Goal: Ask a question: Seek information or help from site administrators or community

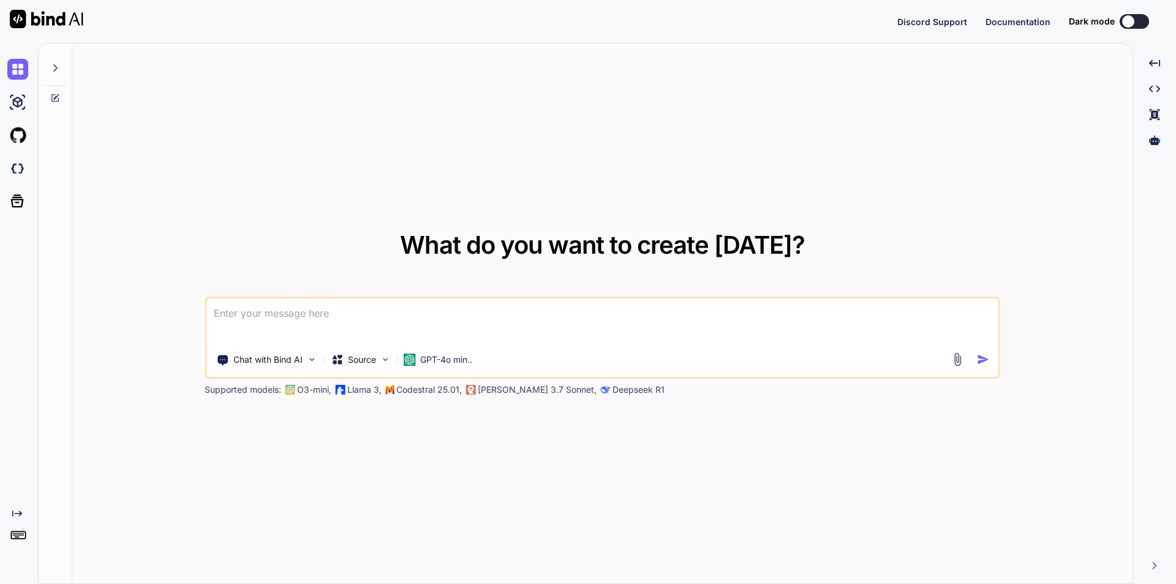
click at [386, 317] on textarea at bounding box center [602, 320] width 792 height 45
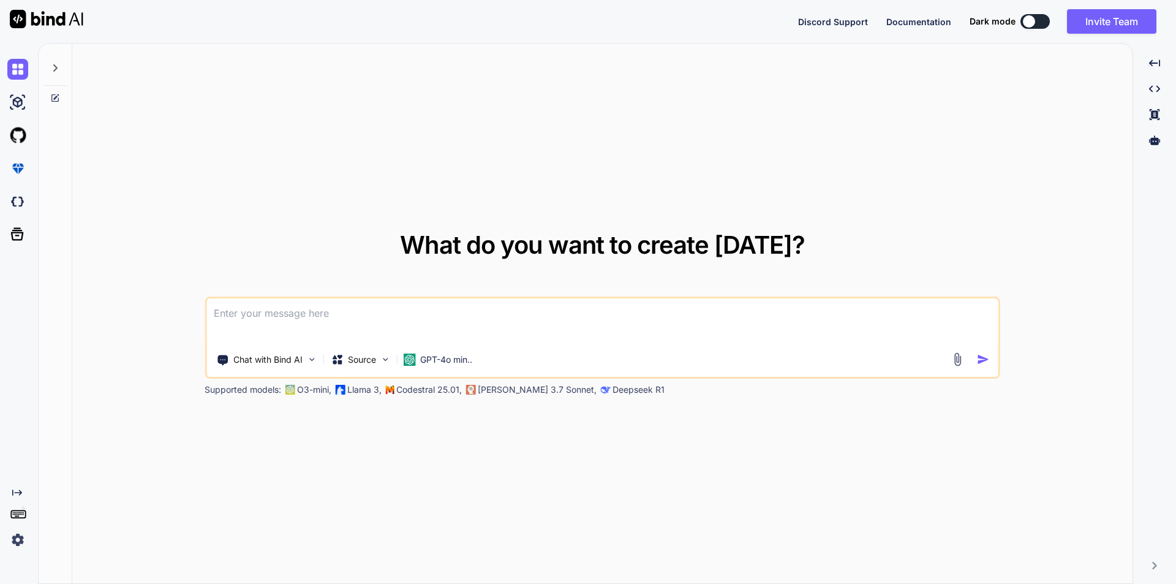
type textarea "x"
type textarea "r"
type textarea "x"
type textarea "re"
type textarea "x"
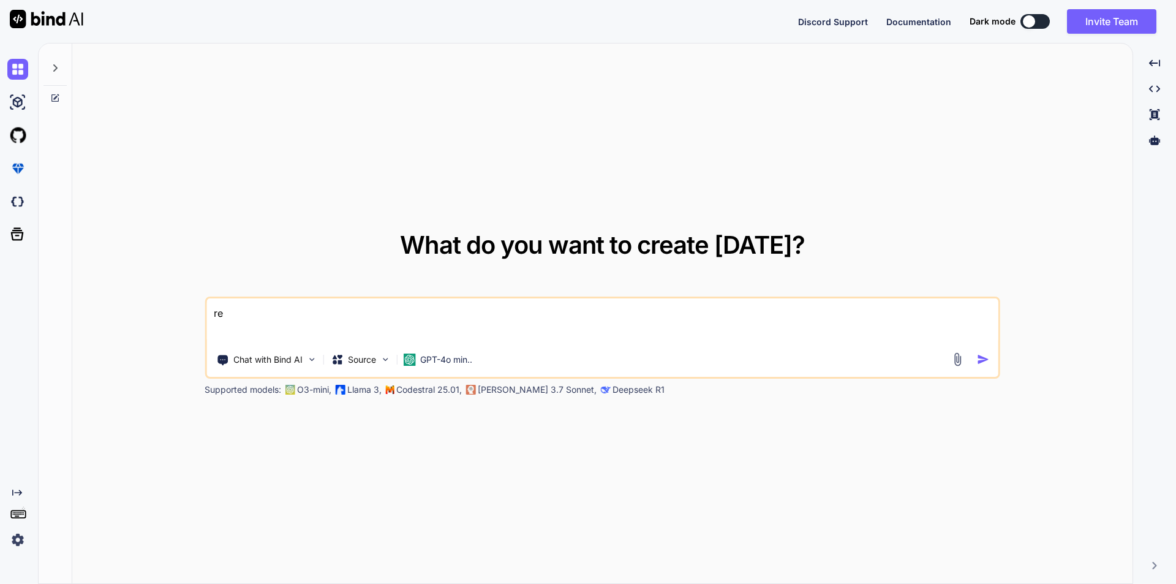
type textarea "ref"
type textarea "x"
type textarea "refr"
type textarea "x"
type textarea "refra"
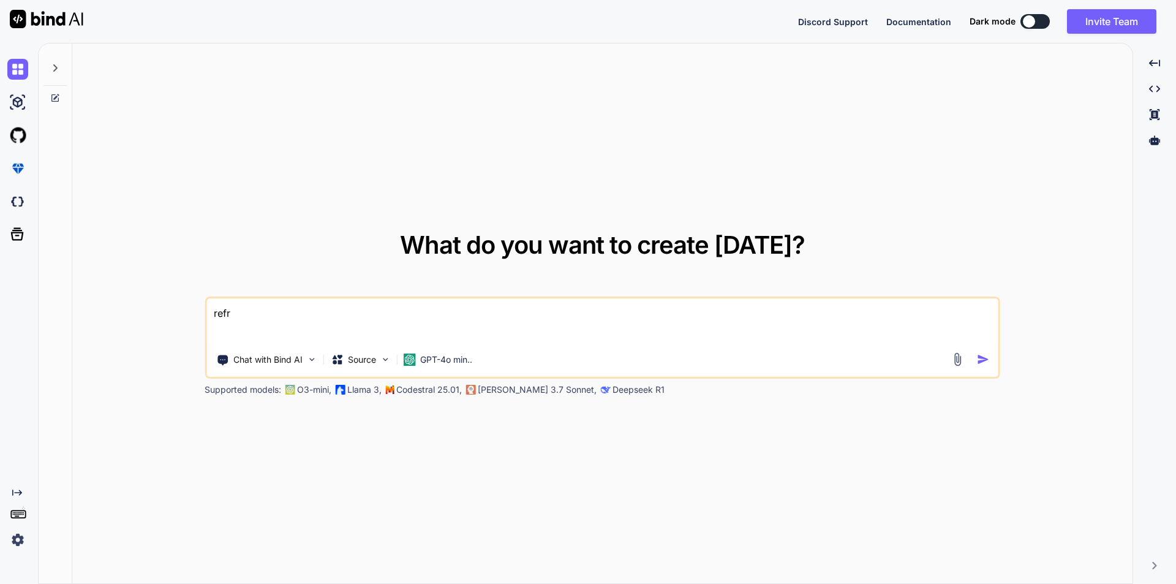
type textarea "x"
type textarea "refram"
type textarea "x"
type textarea "reframe"
type textarea "x"
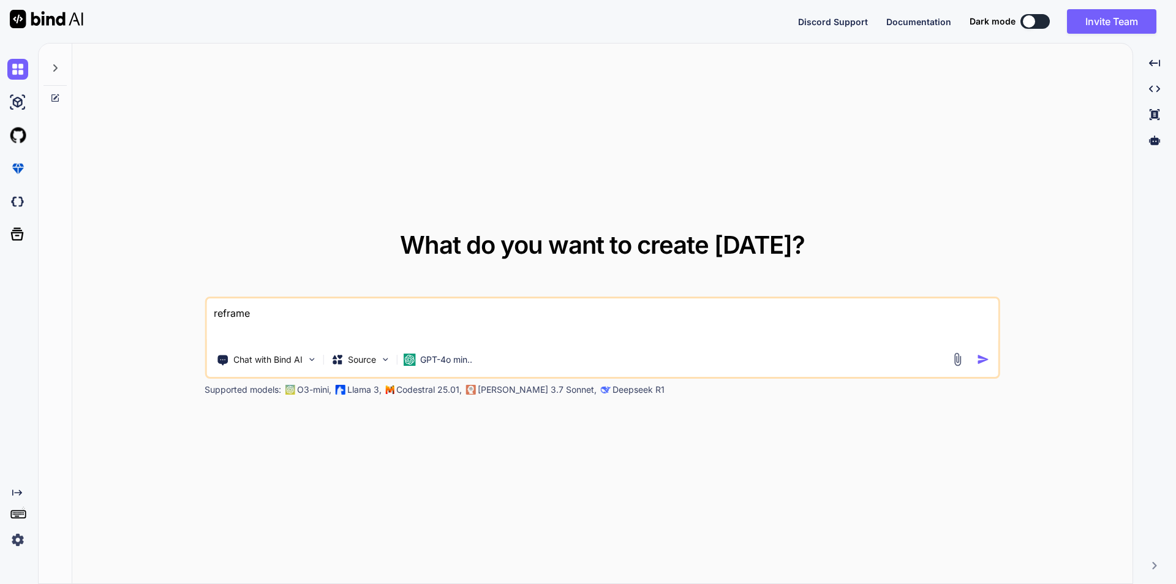
type textarea "reframe"
type textarea "x"
type textarea "reframe t"
type textarea "x"
type textarea "reframe th"
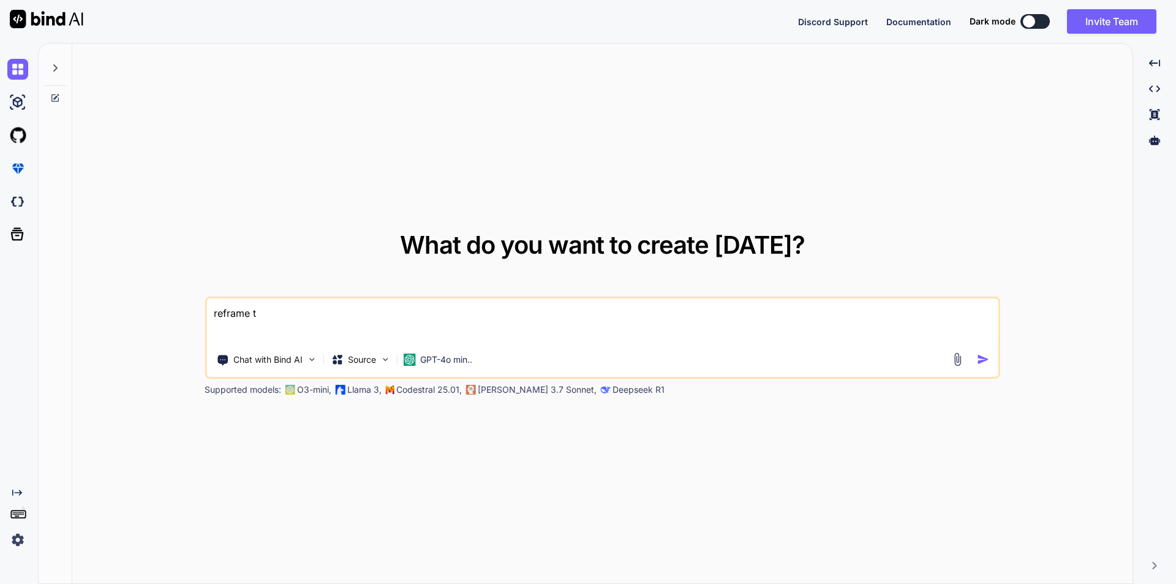
type textarea "x"
type textarea "reframe thi"
type textarea "x"
type textarea "reframe this"
type textarea "x"
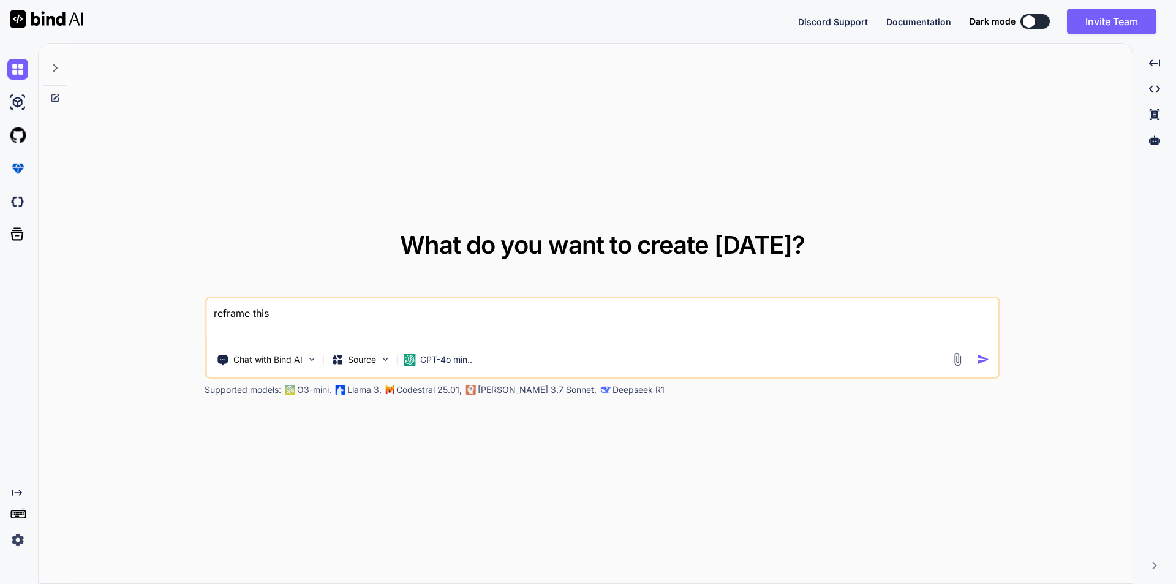
type textarea "reframe this"
type textarea "x"
type textarea "reframe this ""
type textarea "x"
type textarea "reframe this """
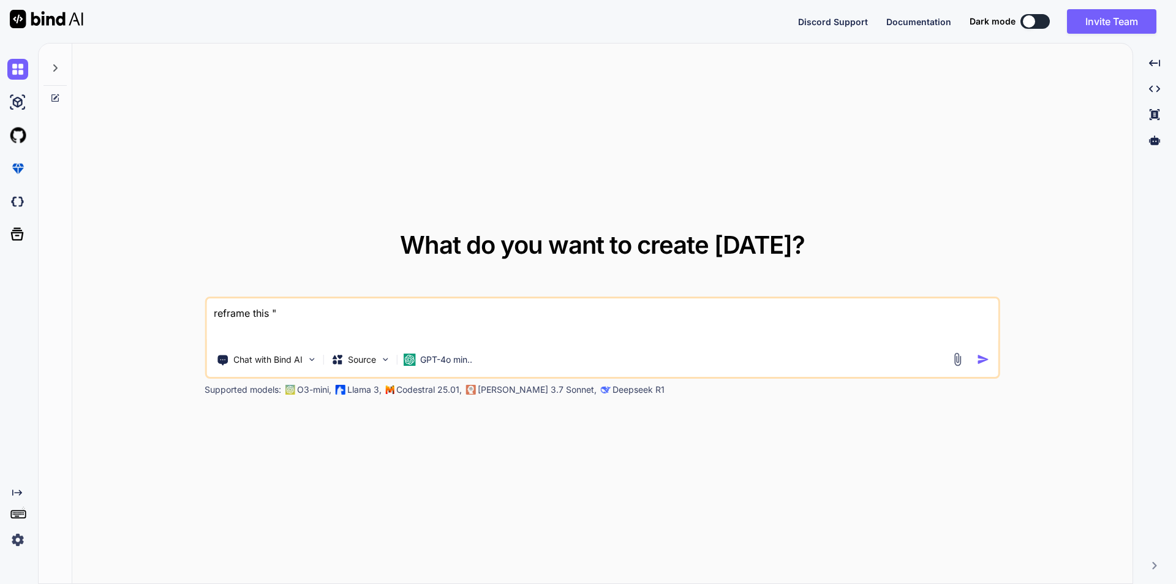
type textarea "x"
type textarea "reframe this "Kindly provide Power Bi S3 bucket access on https://staging.onlin…"
type textarea "x"
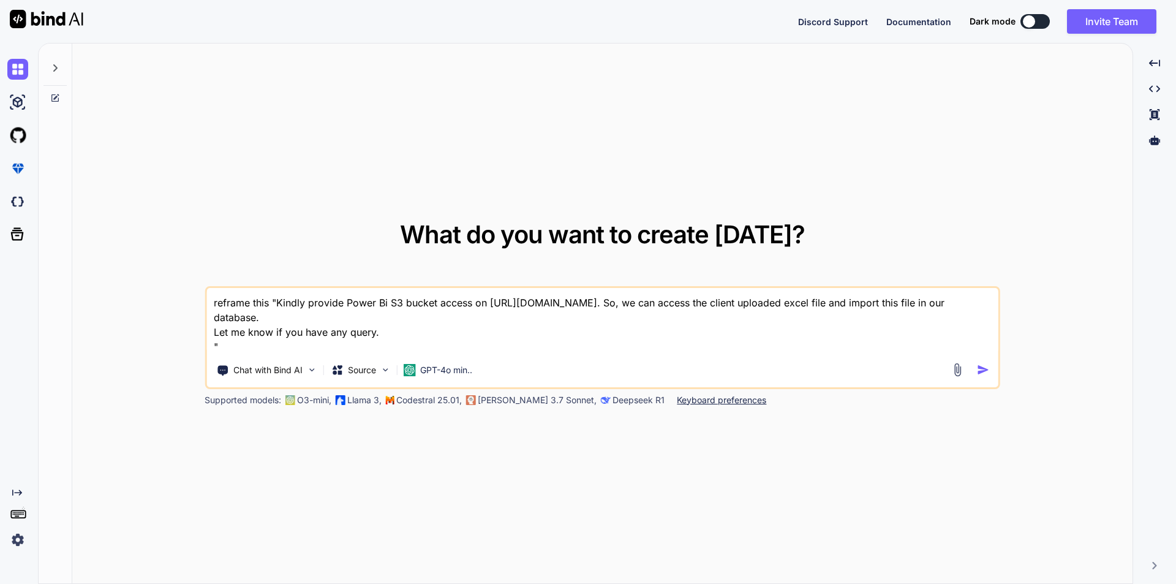
click at [612, 311] on textarea "reframe this "Kindly provide Power Bi S3 bucket access on https://staging.onlin…" at bounding box center [602, 321] width 792 height 66
click at [611, 312] on textarea "reframe this "Kindly provide Power Bi S3 bucket access on https://staging.onlin…" at bounding box center [602, 321] width 792 height 66
click at [612, 307] on textarea "reframe this "Kindly provide Power Bi S3 bucket access on https://staging.onlin…" at bounding box center [602, 321] width 792 height 66
type textarea "reframe this "Kindly provide Power Bi S3 bucket access on https://staging.s.com…"
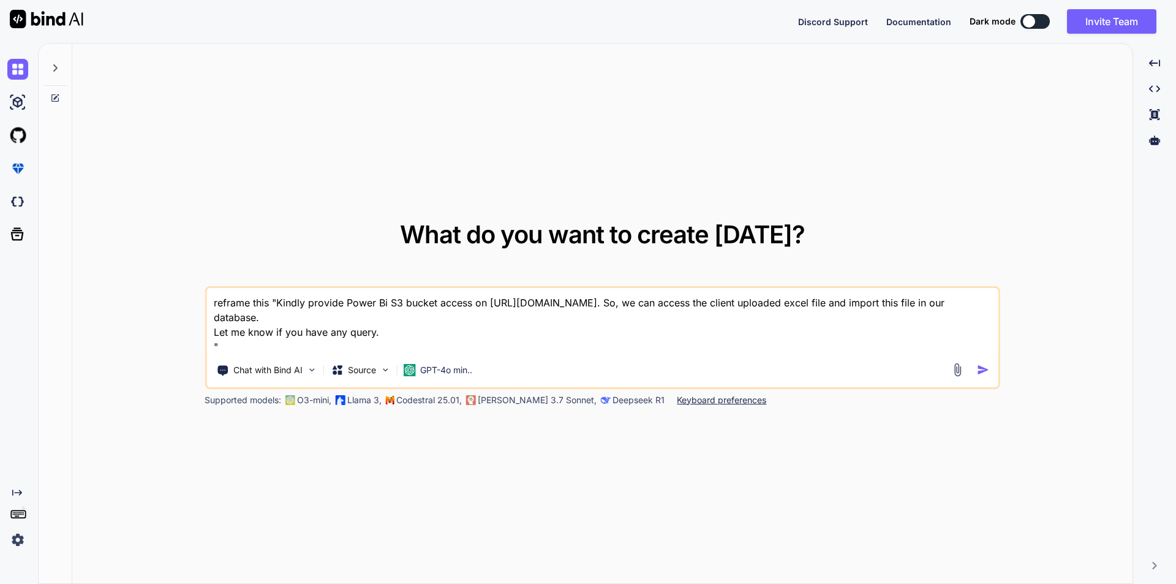
type textarea "x"
type textarea "reframe this "Kindly provide Power Bi S3 bucket access on https://staging.se.co…"
type textarea "x"
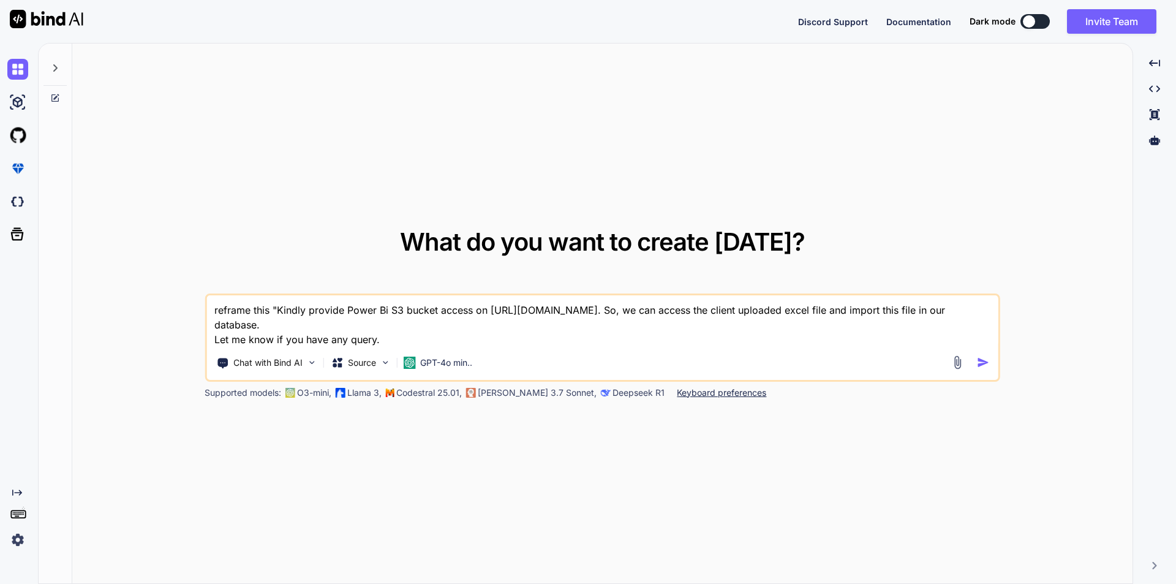
type textarea "reframe this "Kindly provide Power Bi S3 bucket access on https://staging.ser.c…"
type textarea "x"
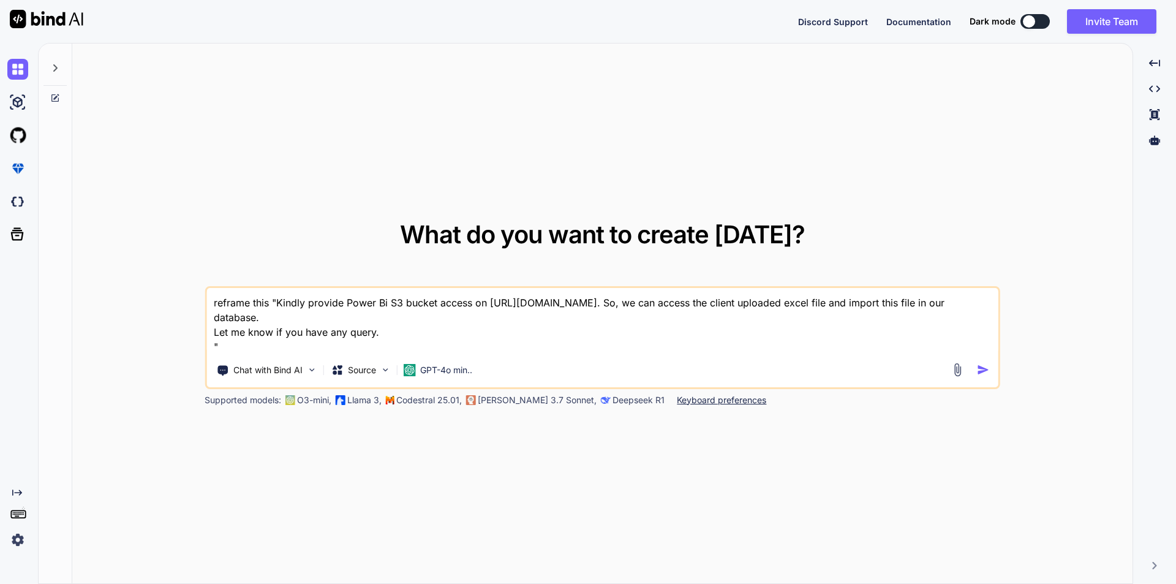
type textarea "reframe this "Kindly provide Power Bi S3 bucket access on https://staging.serv.…"
type textarea "x"
type textarea "reframe this "Kindly provide Power Bi S3 bucket access on https://staging.serve…"
type textarea "x"
type textarea "reframe this "Kindly provide Power Bi S3 bucket access on https://staging.serve…"
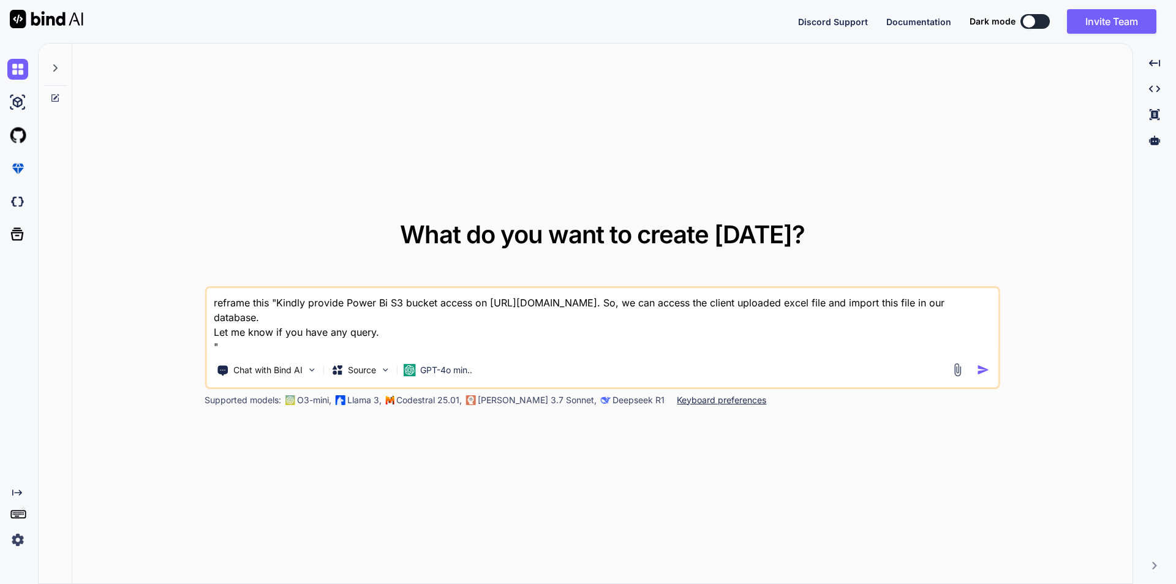
type textarea "x"
type textarea "reframe this "Kindly provide Power Bi S3 bucket access on https://staging.serve…"
click at [980, 369] on img "button" at bounding box center [983, 369] width 13 height 13
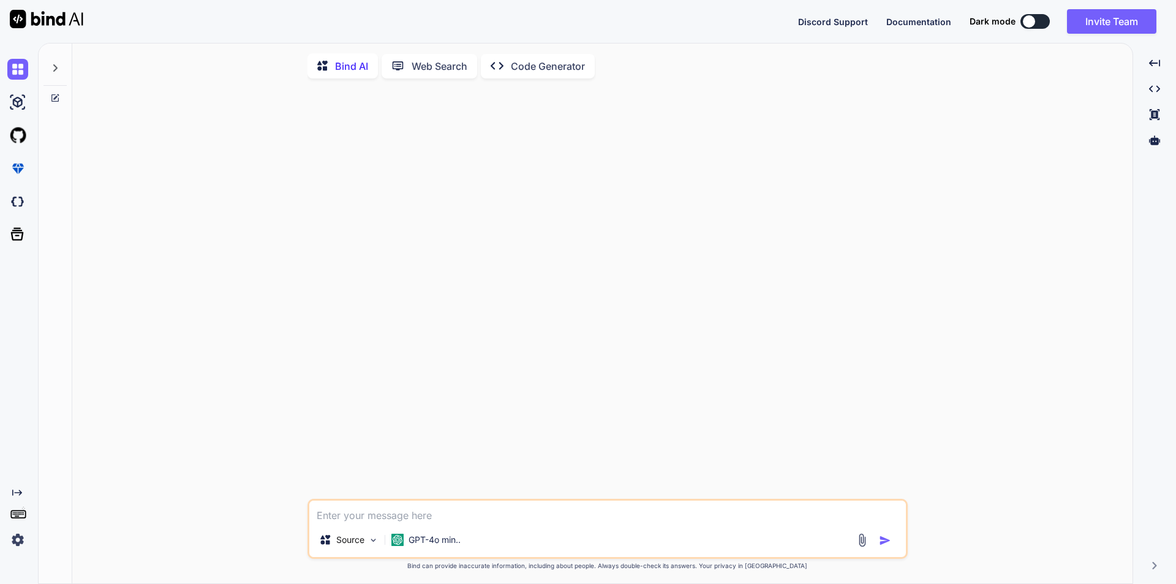
type textarea "x"
click at [416, 514] on textarea at bounding box center [607, 511] width 596 height 22
click at [206, 488] on div "Source GPT-4o min.. Created with Bind Always check its answers. Privacy in Bind…" at bounding box center [607, 336] width 1050 height 497
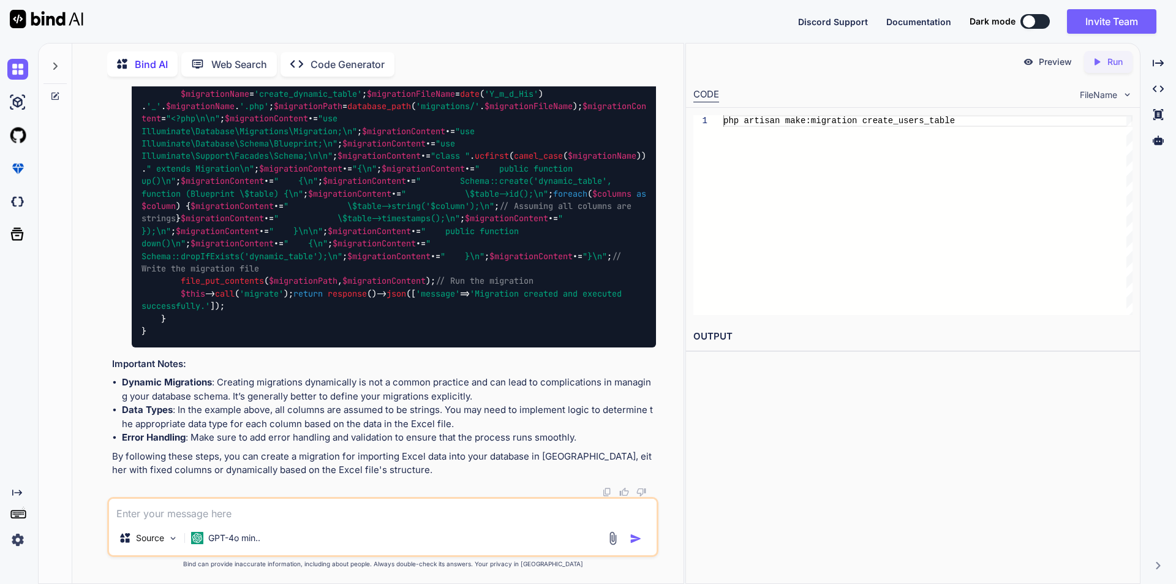
scroll to position [7813, 0]
click at [210, 515] on textarea at bounding box center [382, 509] width 547 height 22
type textarea "reframe this "Kindly provide Power Bi S3 bucket access on [URL][DOMAIN_NAME]. S…"
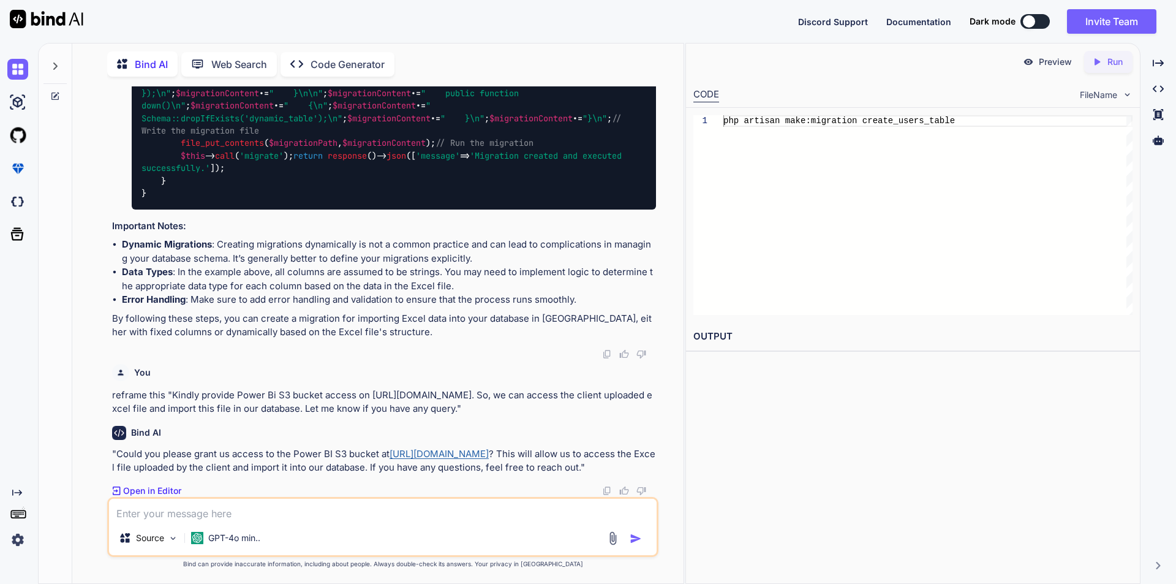
scroll to position [7767, 0]
click at [154, 506] on textarea at bounding box center [382, 509] width 547 height 22
paste textarea "Group Name Encounter ID Provider Name Co-Signing Provider Name Provider Ext ID …"
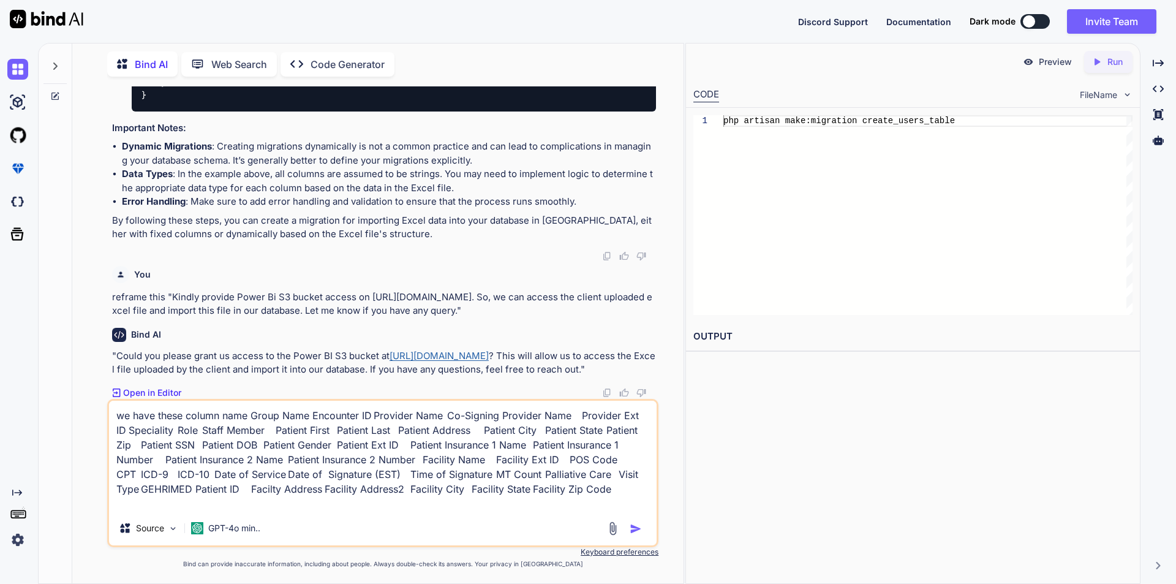
scroll to position [0, 0]
click at [247, 417] on textarea "we have these column name Group Name Encounter ID Provider Name Co-Signing Prov…" at bounding box center [382, 455] width 547 height 110
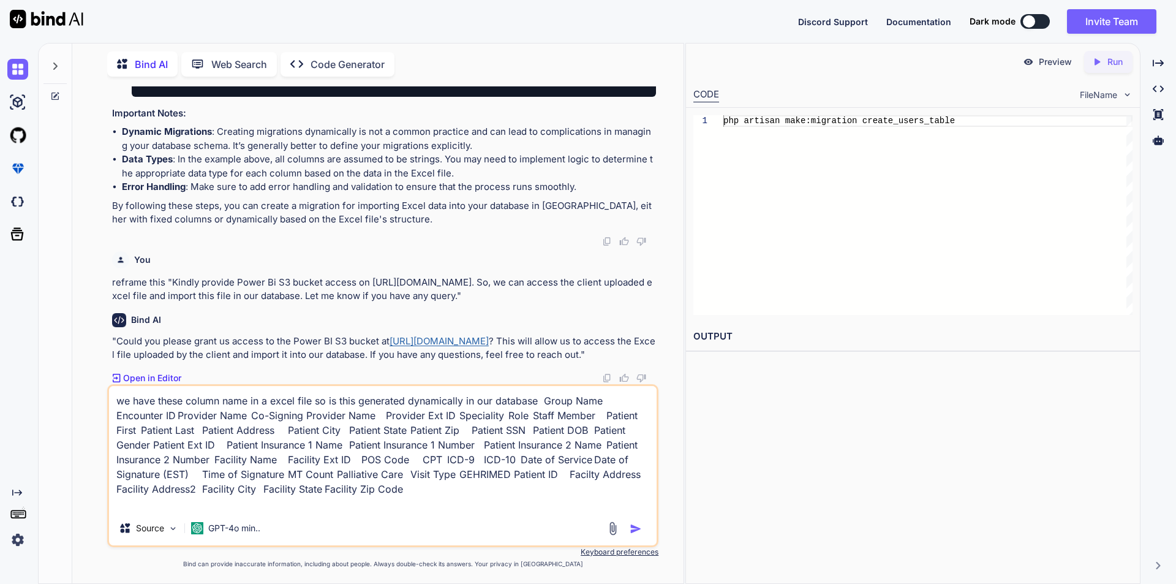
click at [323, 402] on textarea "we have these column name in a excel file so is this generated dynamically in o…" at bounding box center [382, 448] width 547 height 125
click at [534, 401] on textarea "we have these column name in a excel file so is this generated dynamically in o…" at bounding box center [382, 448] width 547 height 125
click at [540, 403] on textarea "we have these column name in a excel file so is this generated dynamically in o…" at bounding box center [382, 448] width 547 height 125
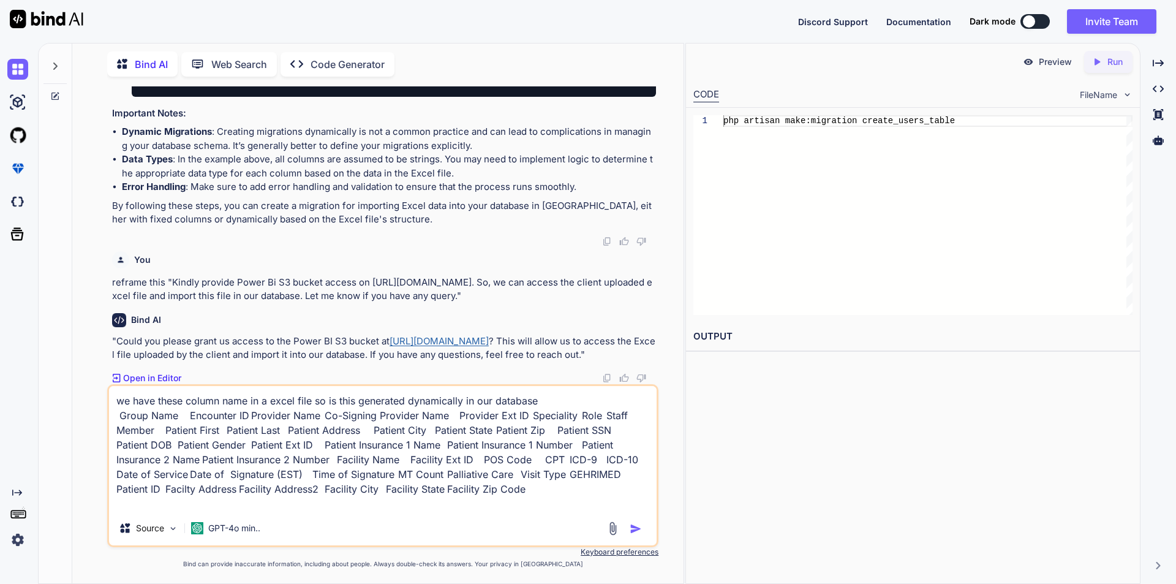
type textarea "we have these column name in a excel file so is this generated dynamically in o…"
click at [636, 533] on img "button" at bounding box center [636, 528] width 12 height 12
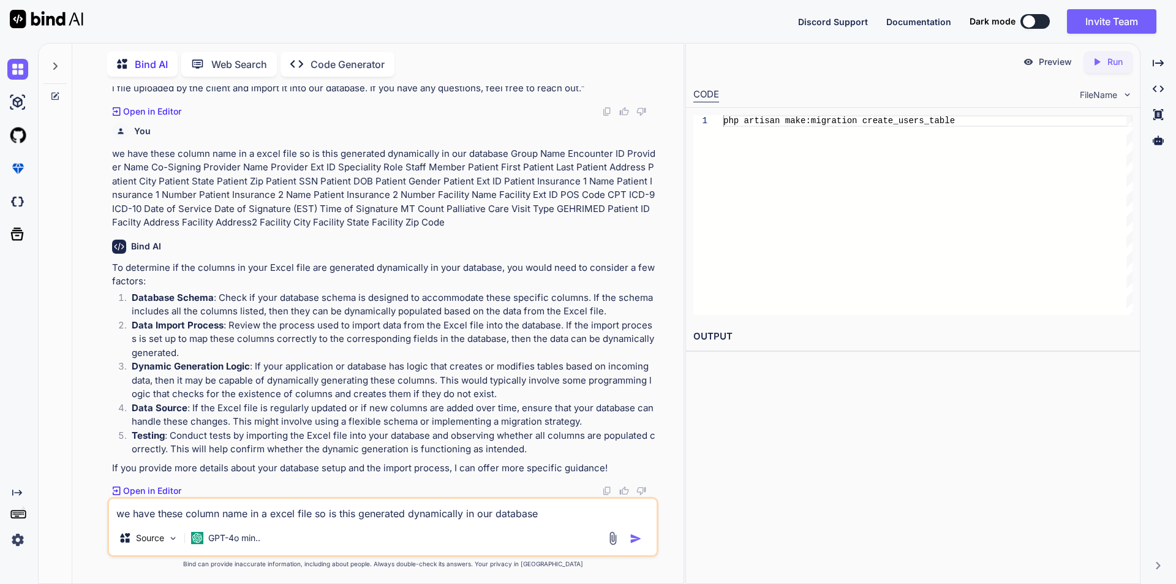
scroll to position [7289, 0]
drag, startPoint x: 140, startPoint y: 217, endPoint x: 408, endPoint y: 212, distance: 267.7
copy span "class DynamicMigrationController extends Controller"
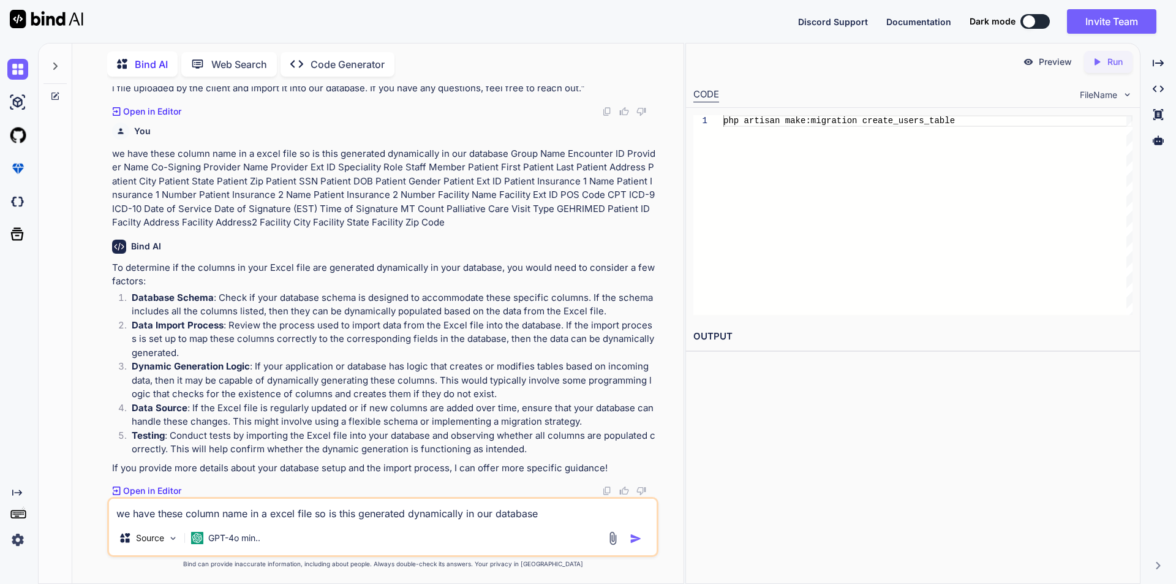
click at [188, 512] on textarea "we have these column name in a excel file so is this generated dynamically in o…" at bounding box center [382, 509] width 547 height 22
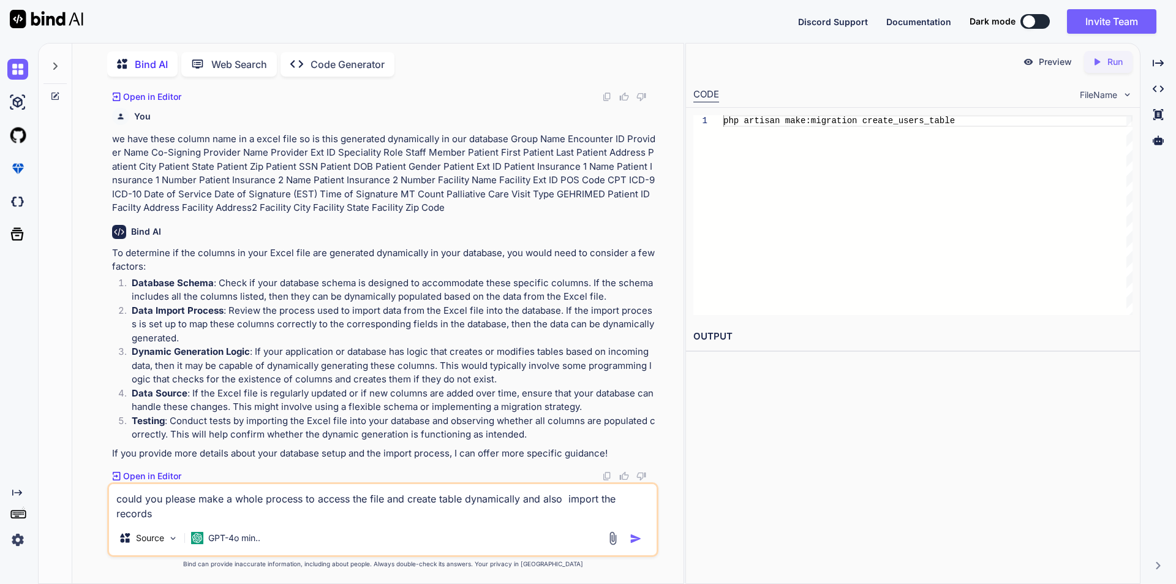
type textarea "could you please make a whole process to access the file and create table dynam…"
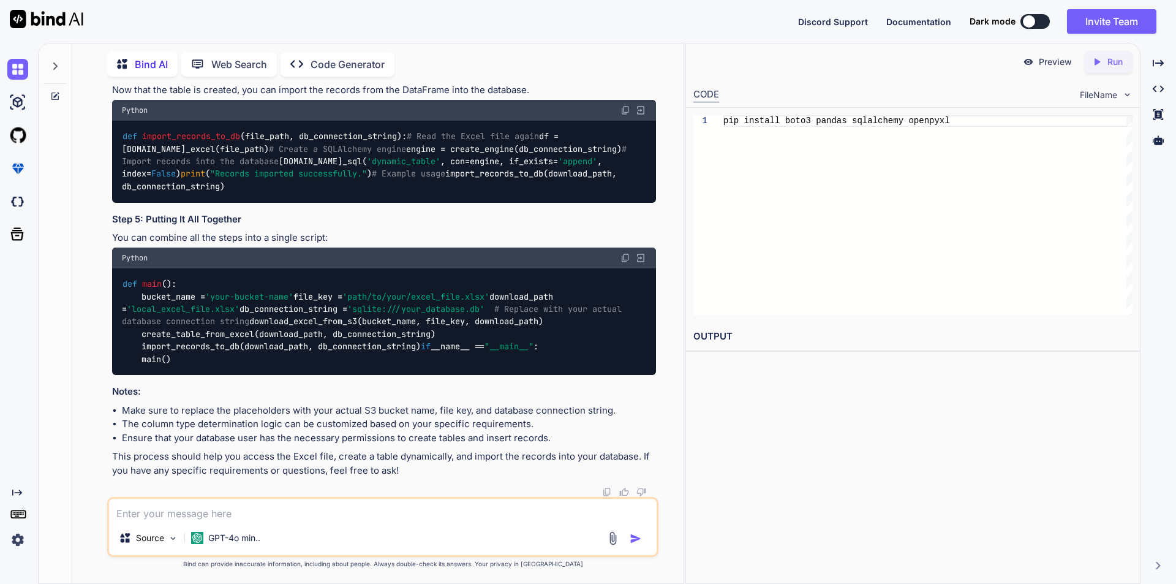
scroll to position [8950, 0]
click at [199, 523] on div "Source GPT-4o min.." at bounding box center [382, 527] width 551 height 60
click at [211, 518] on textarea at bounding box center [382, 509] width 547 height 22
type textarea "I need laravel code"
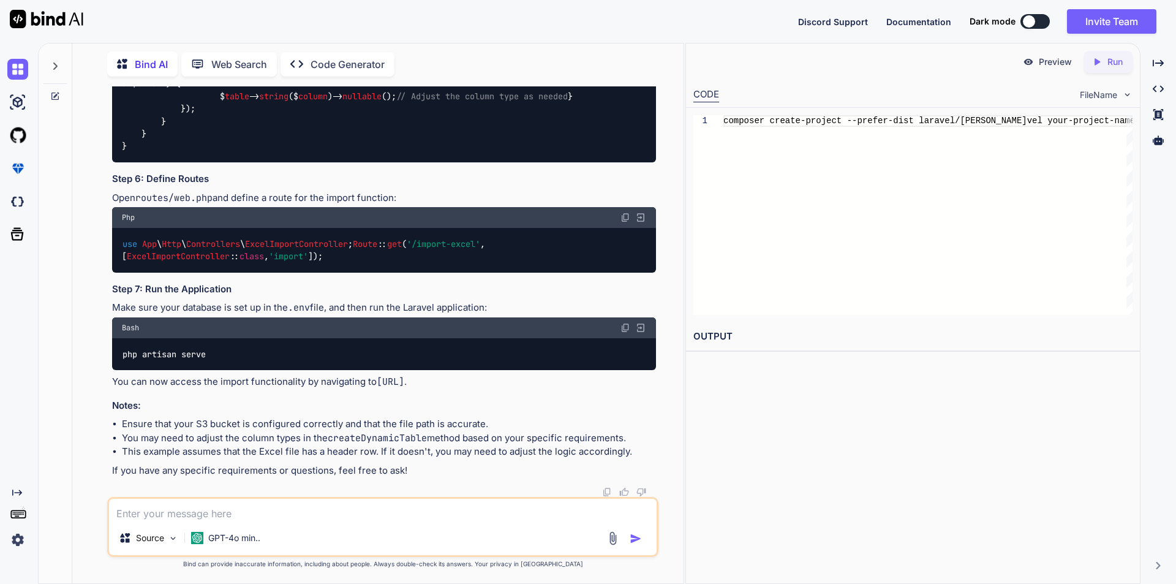
scroll to position [10586, 0]
drag, startPoint x: 123, startPoint y: 194, endPoint x: 371, endPoint y: 204, distance: 248.2
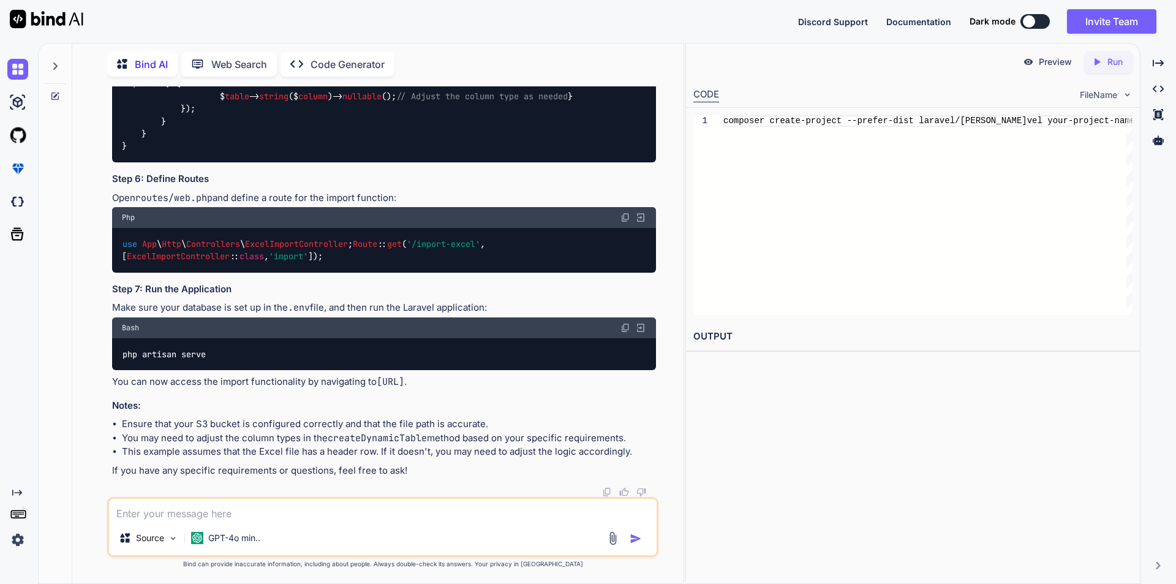
scroll to position [10586, 0]
drag, startPoint x: 122, startPoint y: 437, endPoint x: 380, endPoint y: 434, distance: 257.2
copy code "php artisan make:controller ExcelImportController"
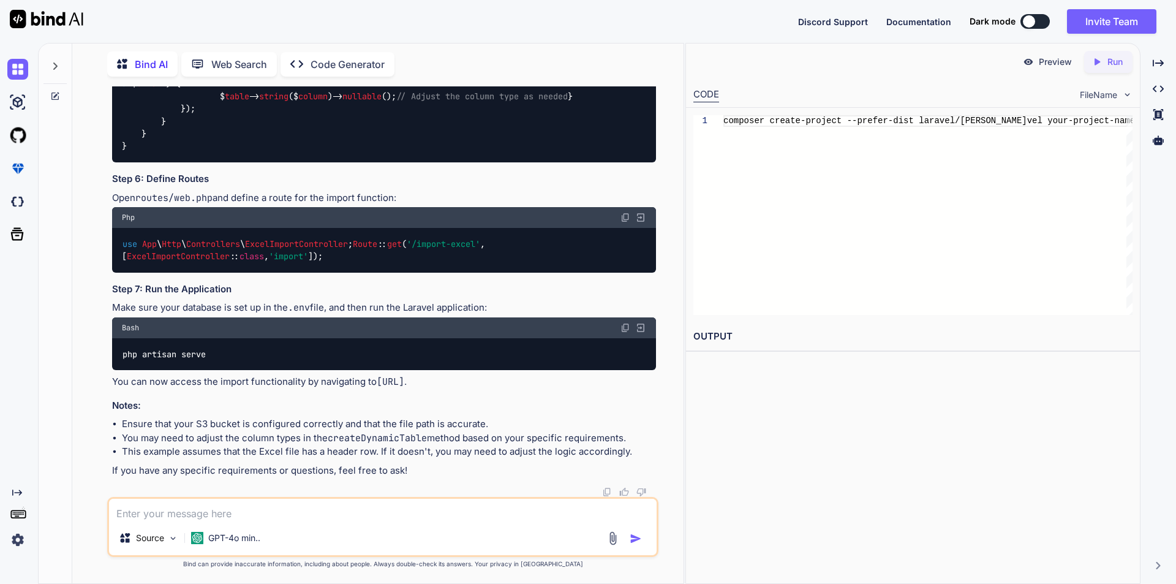
scroll to position [10769, 0]
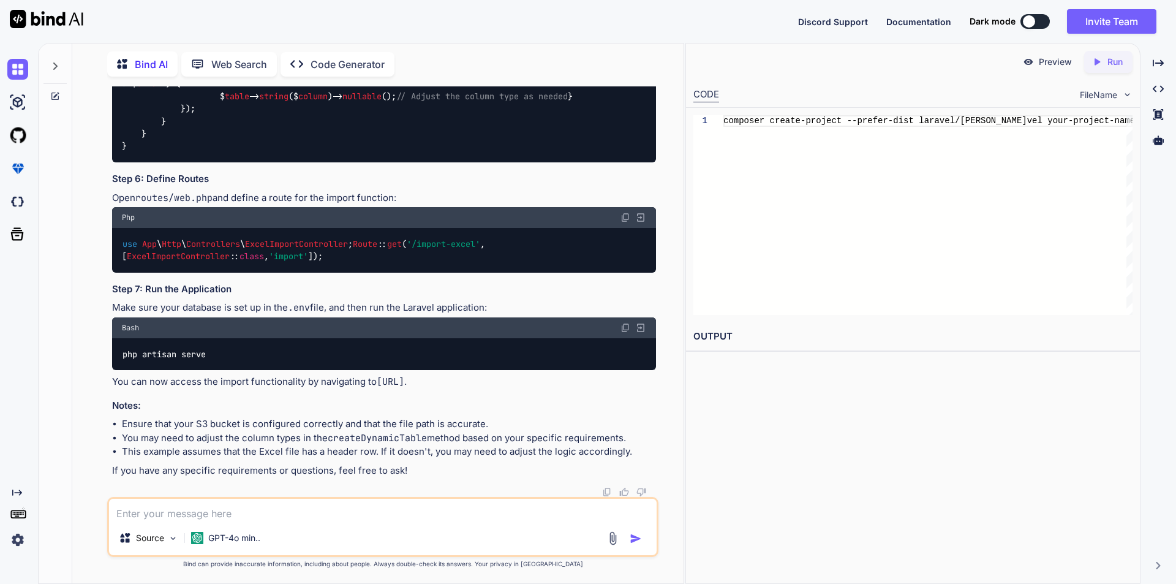
drag, startPoint x: 123, startPoint y: 253, endPoint x: 291, endPoint y: 250, distance: 168.4
copy code "composer require maatwebsite/excel"
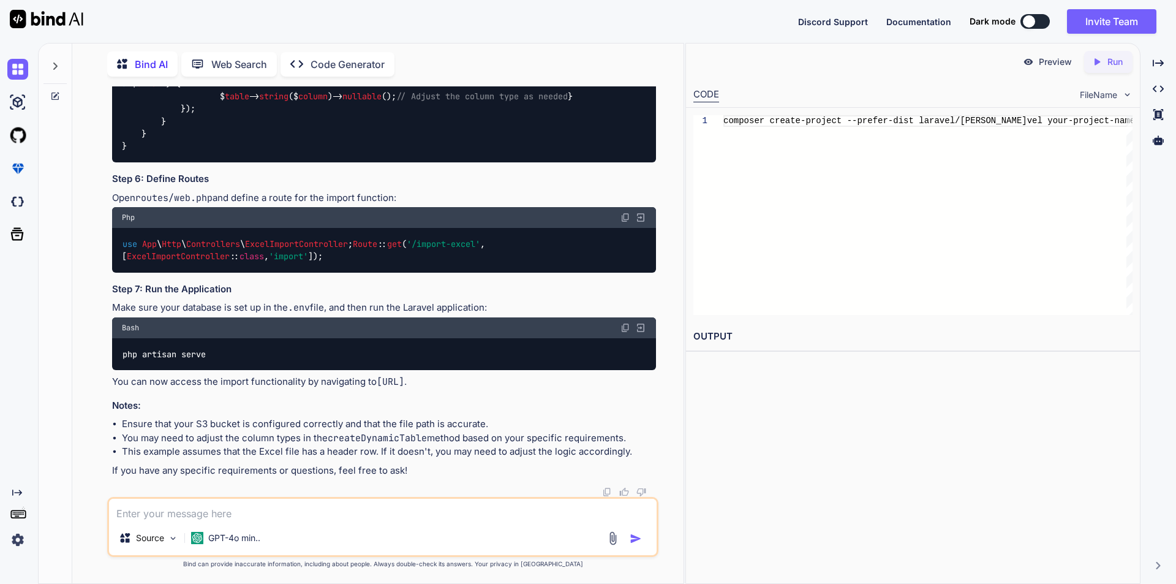
click at [293, 518] on textarea at bounding box center [382, 509] width 547 height 22
paste textarea "Undefined type 'Maatwebsite\Excel\Concerns\ToModel'"
type textarea "Undefined type 'Maatwebsite\Excel\Concerns\ToModel'"
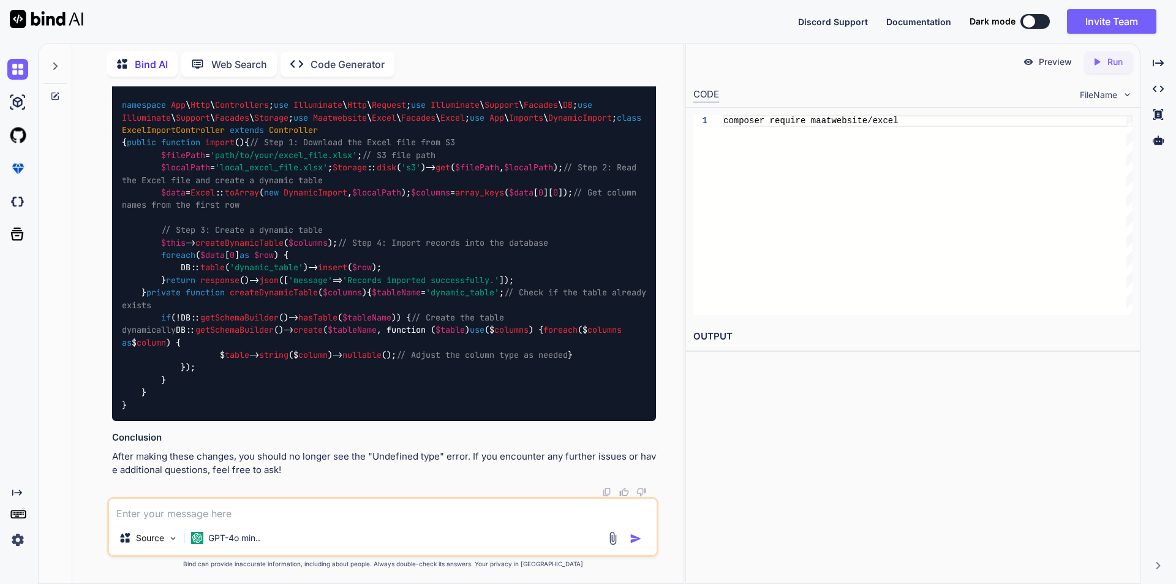
scroll to position [12491, 0]
drag, startPoint x: 122, startPoint y: 224, endPoint x: 459, endPoint y: 222, distance: 336.8
copy code "php artisan make:import DynamicImport --model=YourModelName"
click at [288, 526] on div "Source GPT-4o min.." at bounding box center [382, 539] width 547 height 29
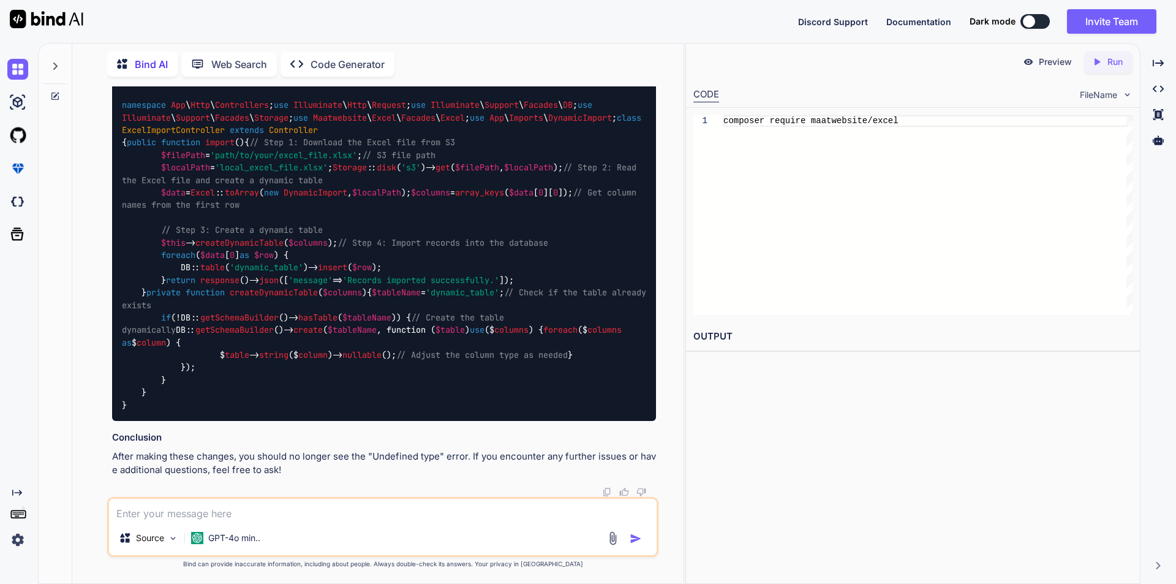
click at [288, 514] on textarea at bounding box center [382, 509] width 547 height 22
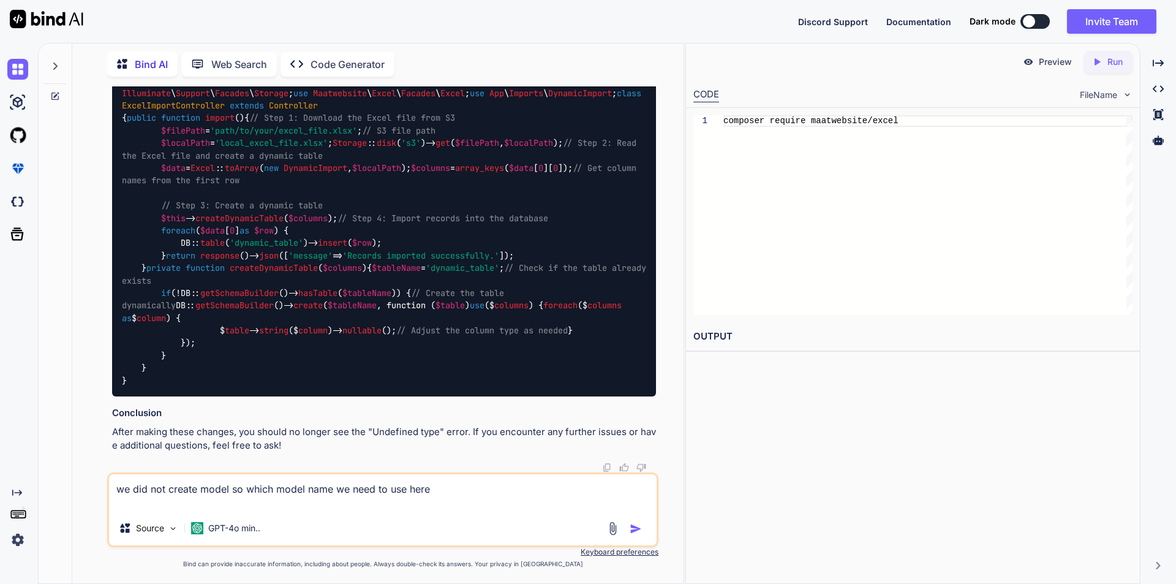
paste textarea "php artisan make:import DynamicImport --model=YourModelName"
type textarea "we did not create model so which model name we need to use here php artisan mak…"
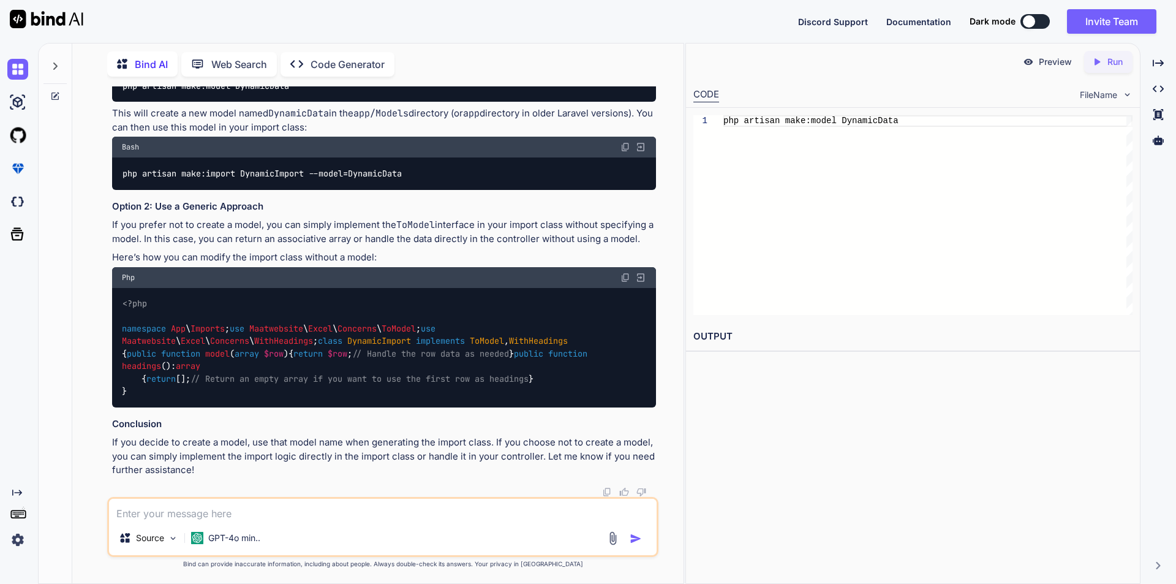
scroll to position [14256, 0]
click at [291, 517] on textarea at bounding box center [382, 509] width 547 height 22
type textarea "yes please make a proper code for this functionality"
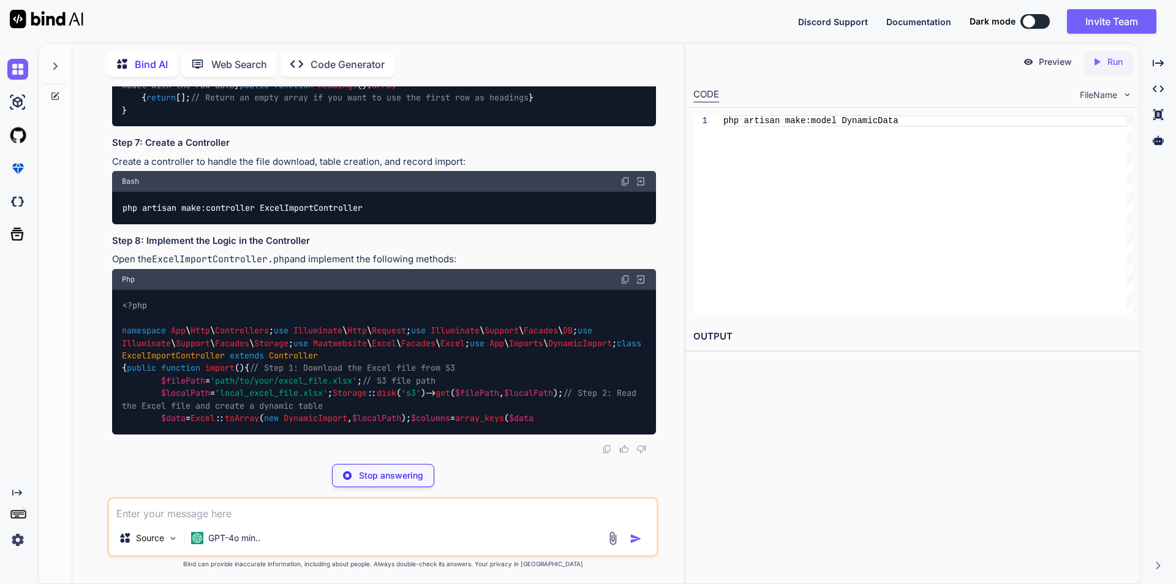
scroll to position [15120, 0]
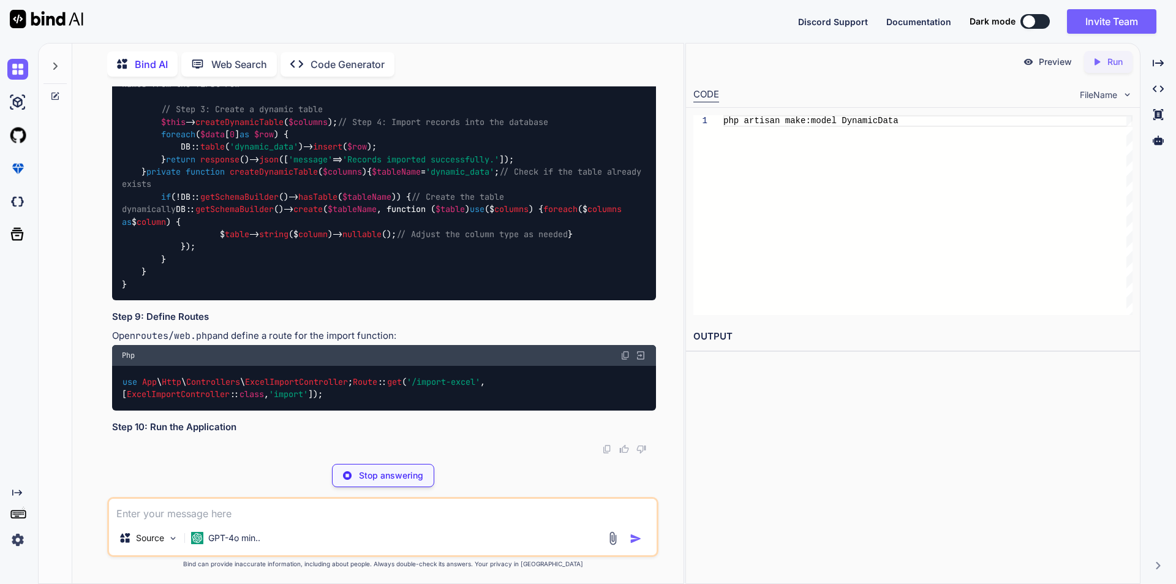
drag, startPoint x: 123, startPoint y: 173, endPoint x: 307, endPoint y: 173, distance: 183.7
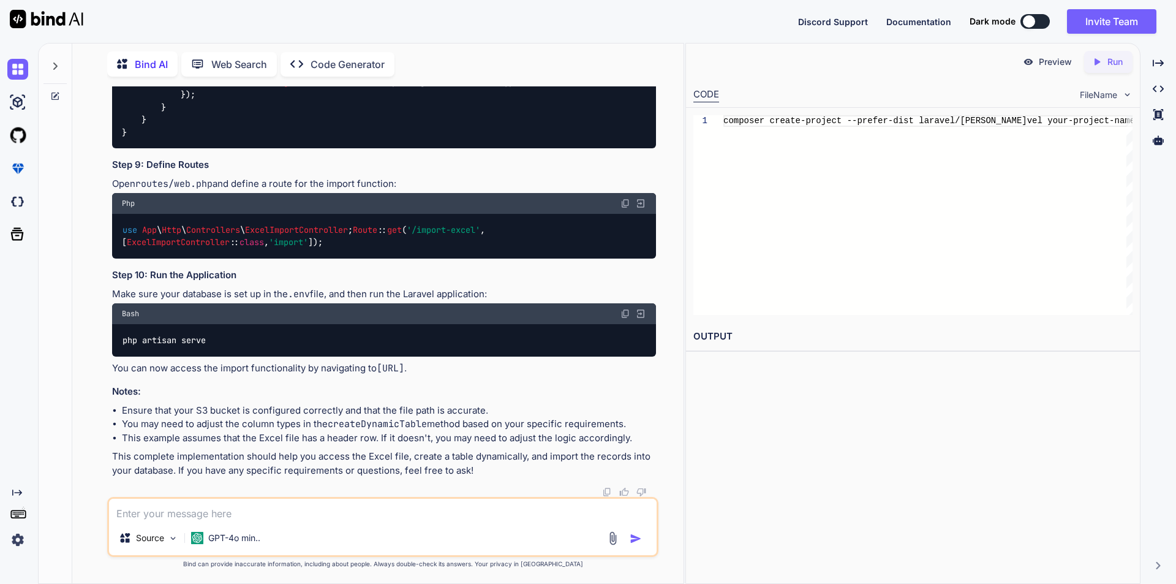
copy code "php artisan make:model DynamicData"
drag, startPoint x: 122, startPoint y: 271, endPoint x: 405, endPoint y: 274, distance: 282.9
copy code "php artisan make:import DynamicImport --model=DynamicData"
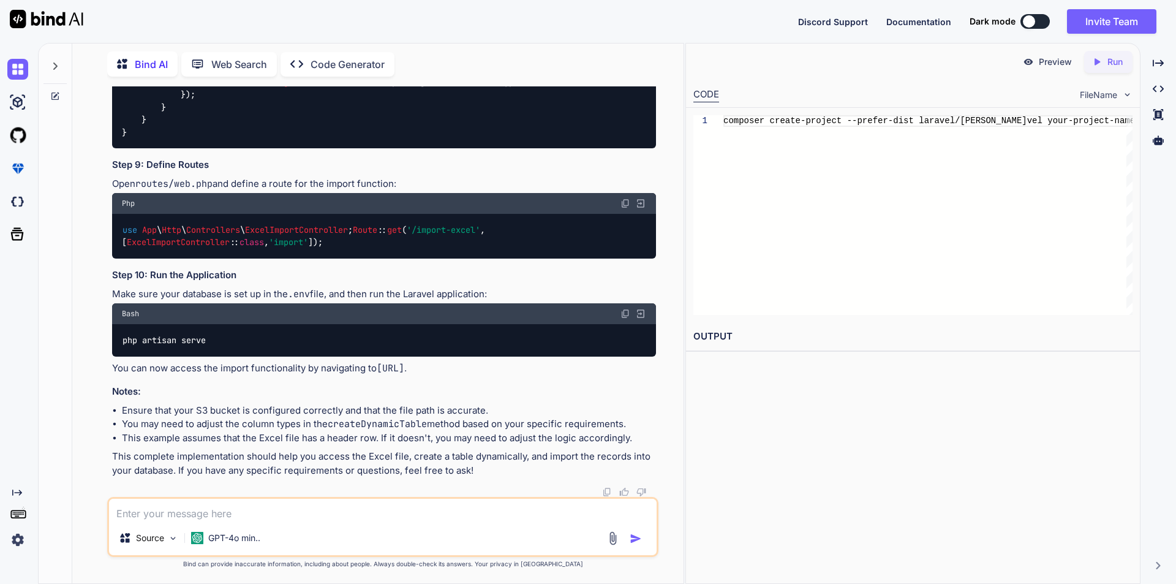
drag, startPoint x: 124, startPoint y: 298, endPoint x: 363, endPoint y: 296, distance: 239.5
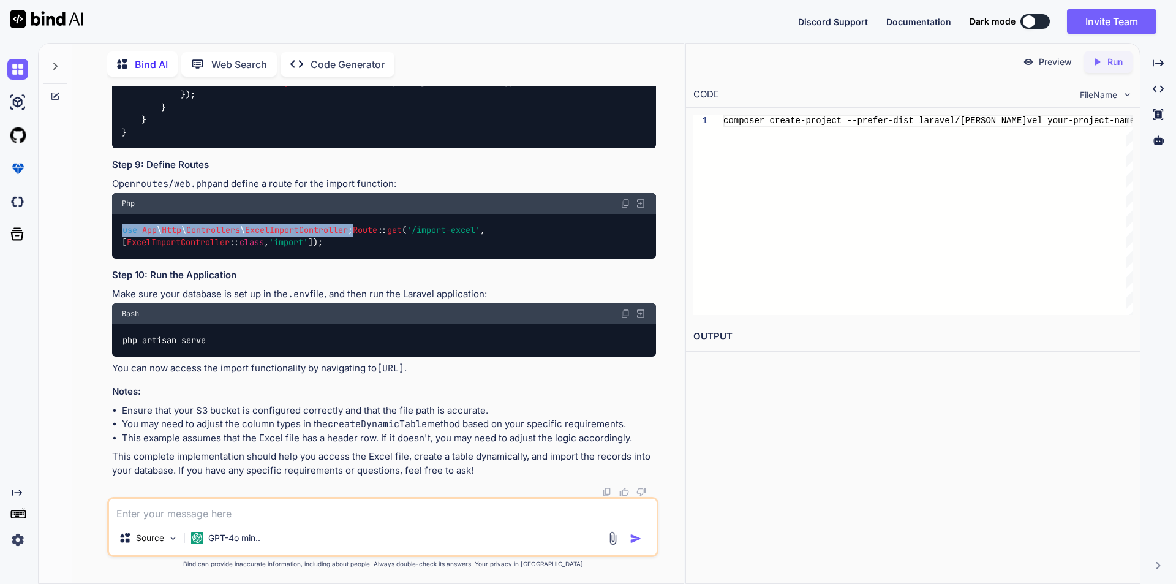
click at [363, 258] on div "use App \ Http \ Controllers \ ExcelImportController ; Route :: get ( '/import-…" at bounding box center [384, 236] width 544 height 45
copy code "use App \ Http \ Controllers \ ExcelImportController ;"
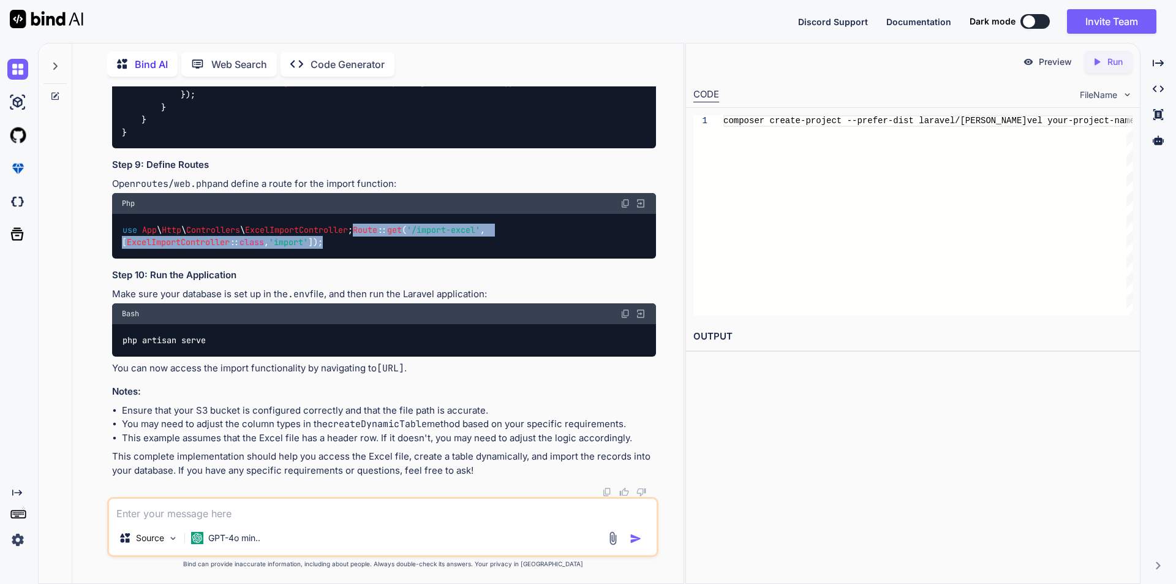
drag, startPoint x: 122, startPoint y: 322, endPoint x: 485, endPoint y: 322, distance: 362.5
click at [485, 258] on div "use App \ Http \ Controllers \ ExcelImportController ; Route :: get ( '/import-…" at bounding box center [384, 236] width 544 height 45
copy code "Route :: get ( '/import-excel' , [ ExcelImportController :: class , 'import' ]);"
click at [213, 508] on textarea at bounding box center [382, 509] width 547 height 22
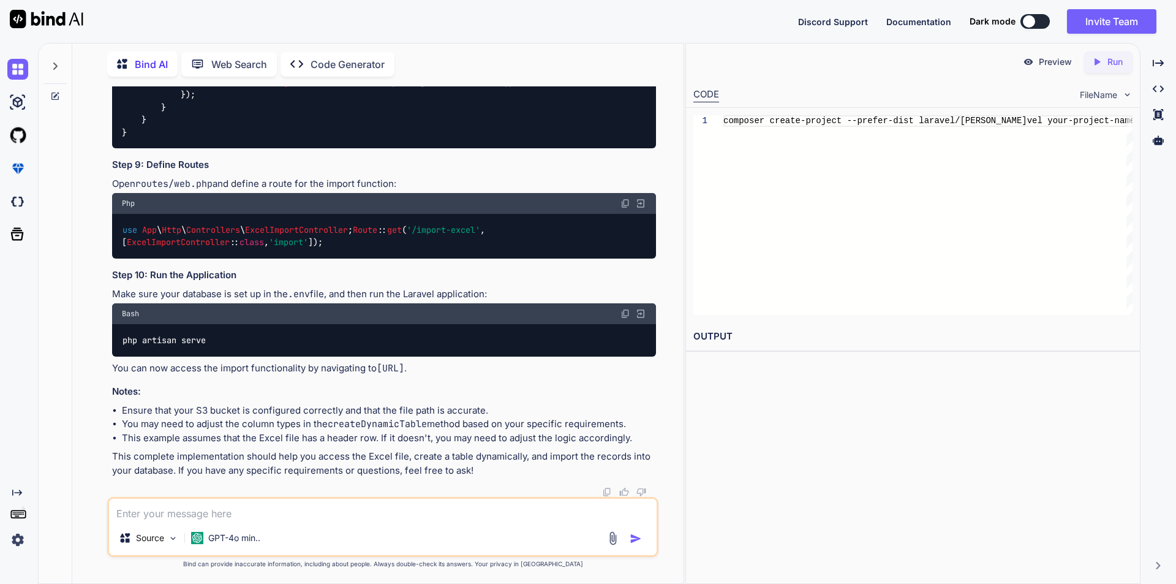
click at [211, 511] on textarea at bounding box center [382, 509] width 547 height 22
type textarea "p"
drag, startPoint x: 162, startPoint y: 169, endPoint x: 378, endPoint y: 171, distance: 216.2
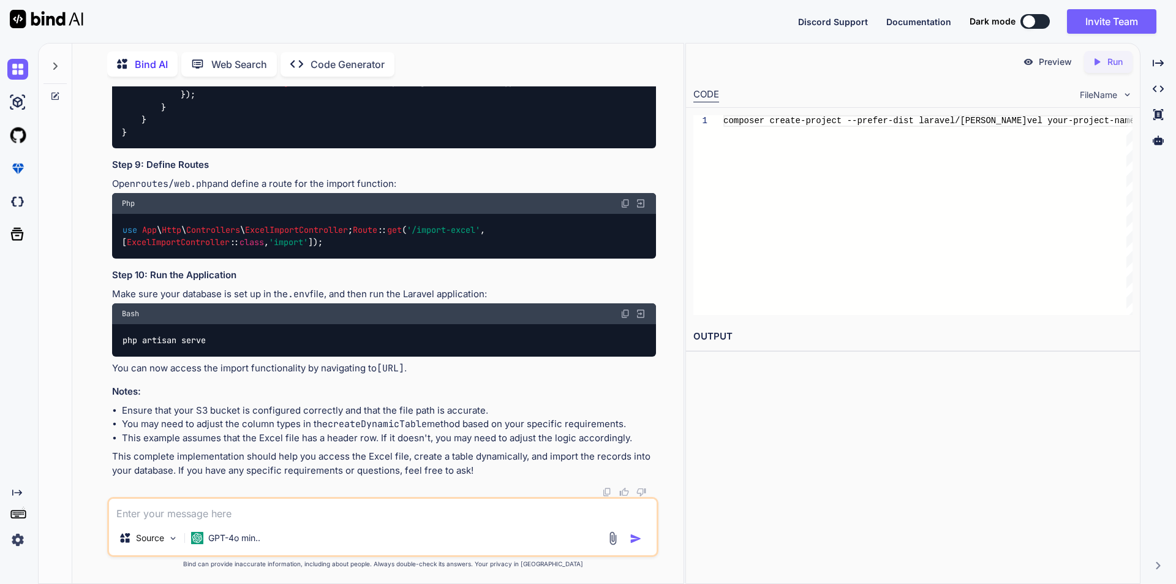
copy code "$filePath = 'path/to/your/excel_file.xlsx' ;"
click at [254, 512] on textarea at bounding box center [382, 509] width 547 height 22
type textarea "how to get the excel file form S3 bucket using IAM role"
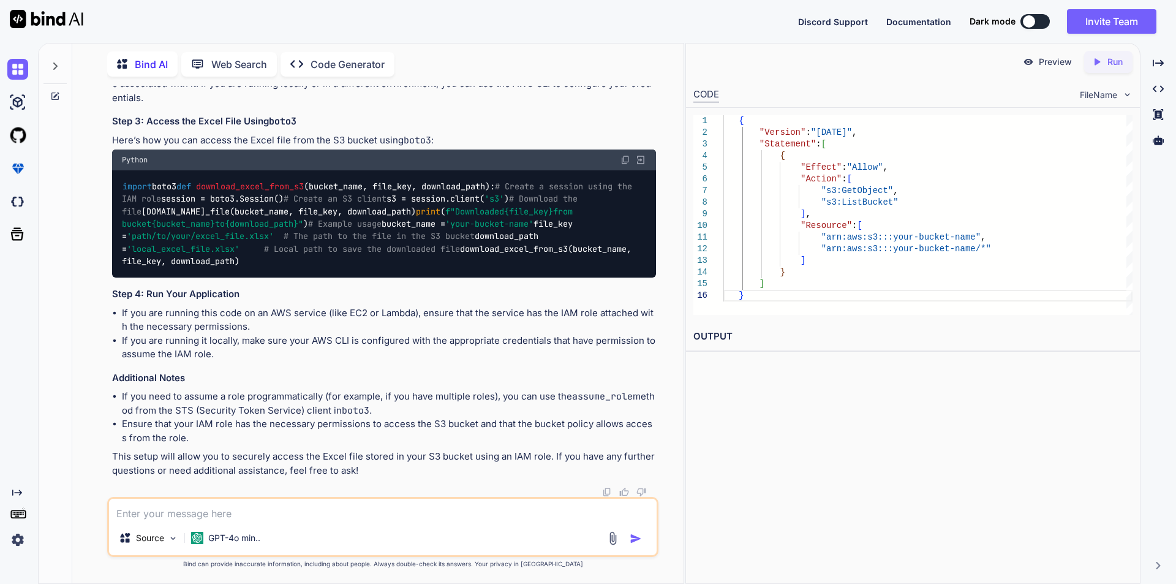
scroll to position [17336, 0]
click at [231, 524] on div "Source GPT-4o min.." at bounding box center [382, 527] width 551 height 60
click at [245, 520] on textarea at bounding box center [382, 509] width 547 height 22
type textarea "could you please provide code laravel"
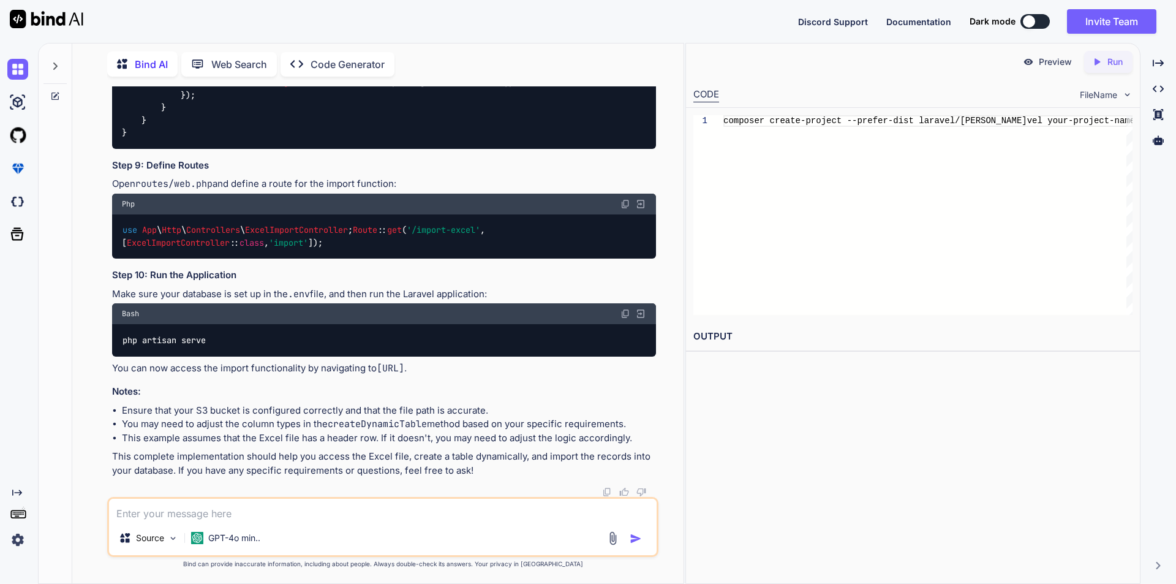
scroll to position [19687, 0]
click at [214, 514] on textarea at bounding box center [382, 509] width 547 height 22
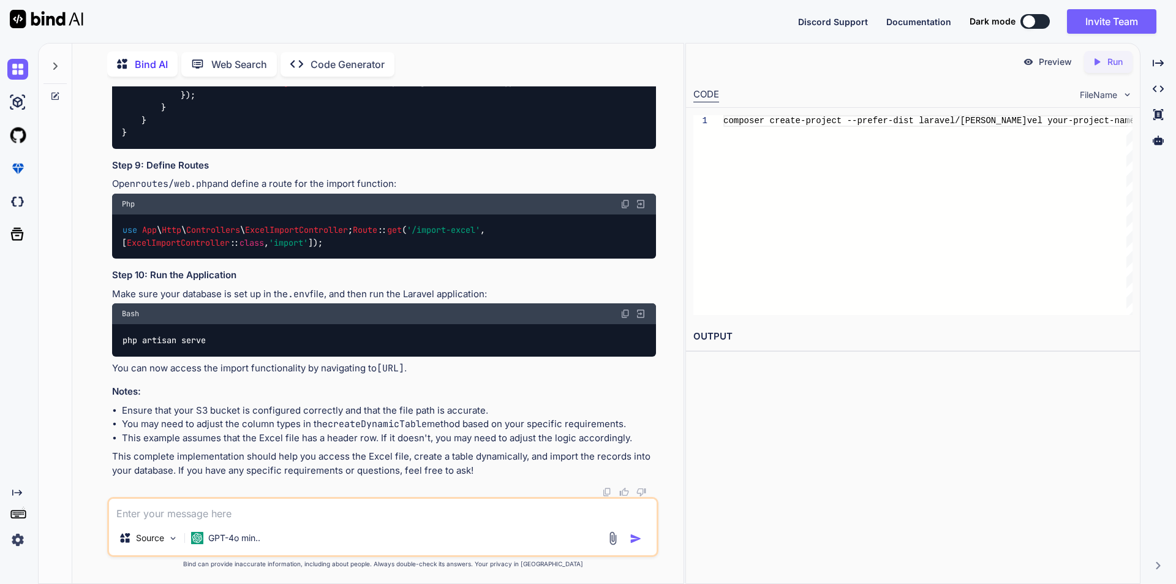
click at [216, 515] on textarea at bounding box center [382, 509] width 547 height 22
type textarea "use S3 bucket code to get file in controller"
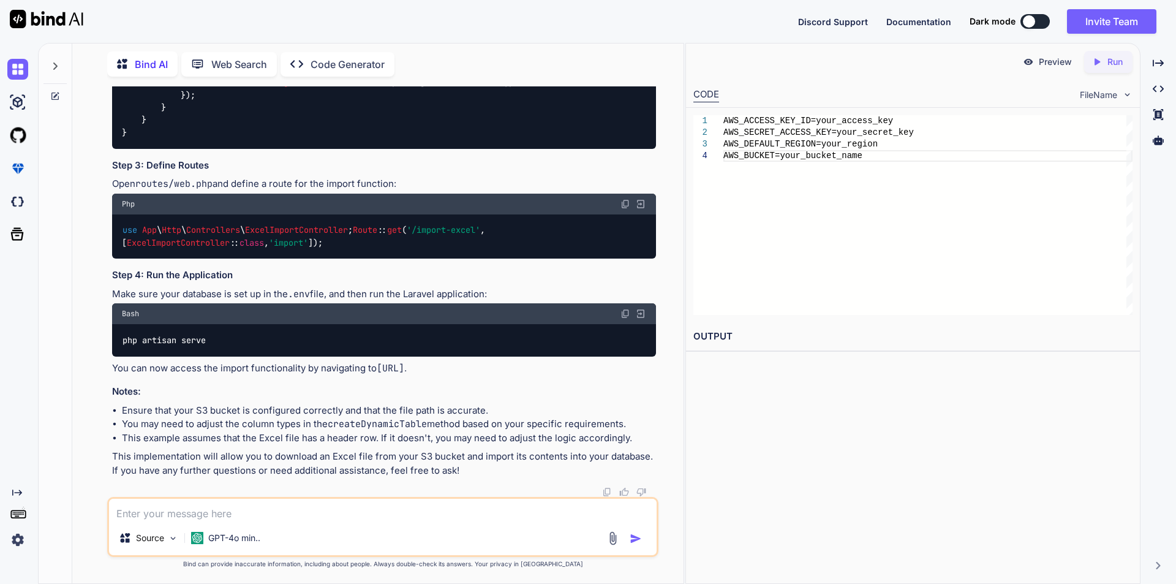
scroll to position [20490, 0]
drag, startPoint x: 157, startPoint y: 220, endPoint x: 377, endPoint y: 222, distance: 219.9
copy code "$filePath = 'path/to/your/excel_file.xlsx' ;"
click at [261, 511] on textarea at bounding box center [382, 509] width 547 height 22
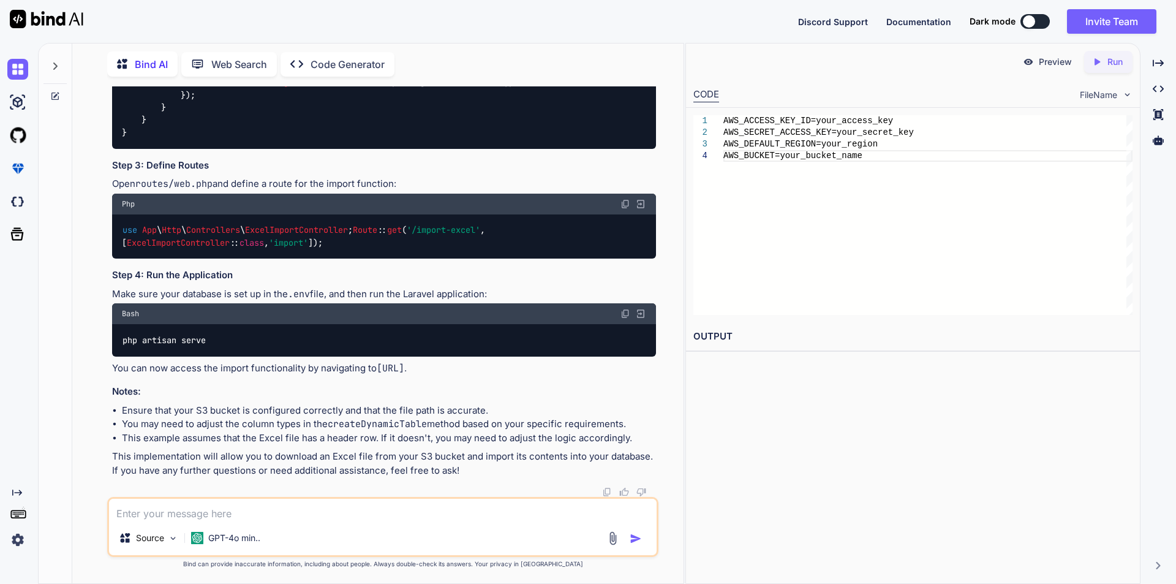
paste textarea "$filePath = 'path/to/your/excel_file.xlsx';"
type textarea "$filePath = 'path/to/your/excel_file.xlsx'; in this where we use bucket name"
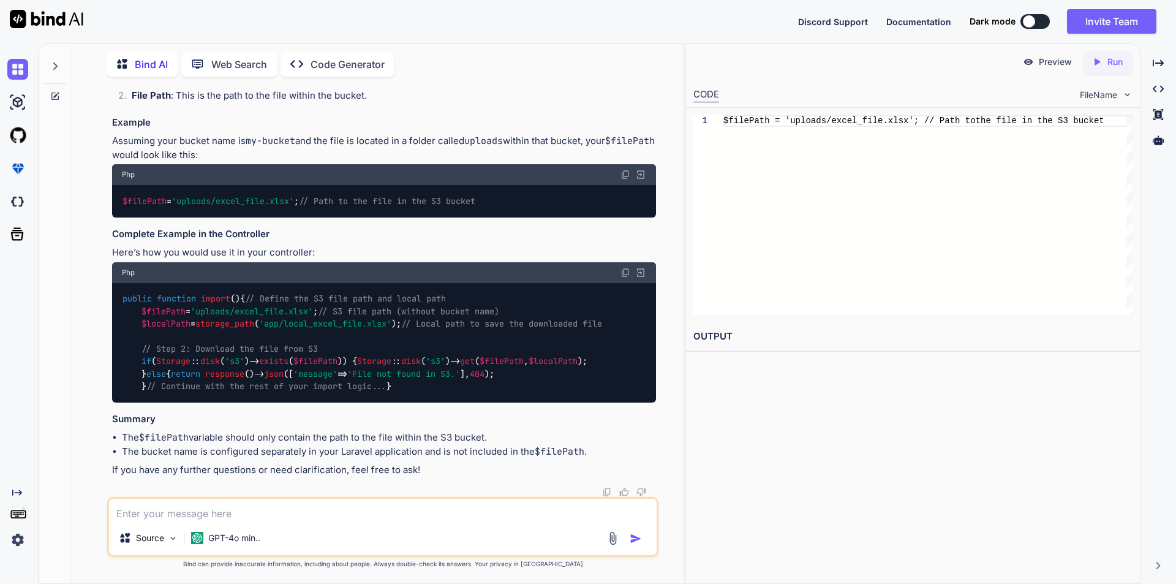
scroll to position [21751, 0]
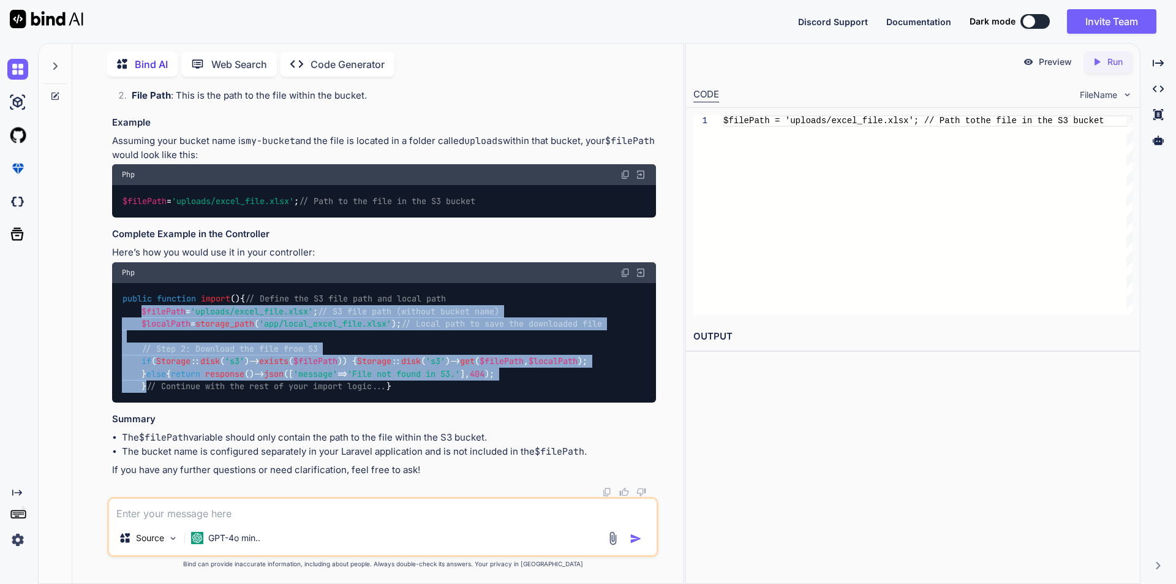
drag, startPoint x: 140, startPoint y: 247, endPoint x: 176, endPoint y: 348, distance: 107.1
click at [176, 348] on div "public function import ( ) { // Define the S3 file path and local path $filePat…" at bounding box center [384, 342] width 544 height 119
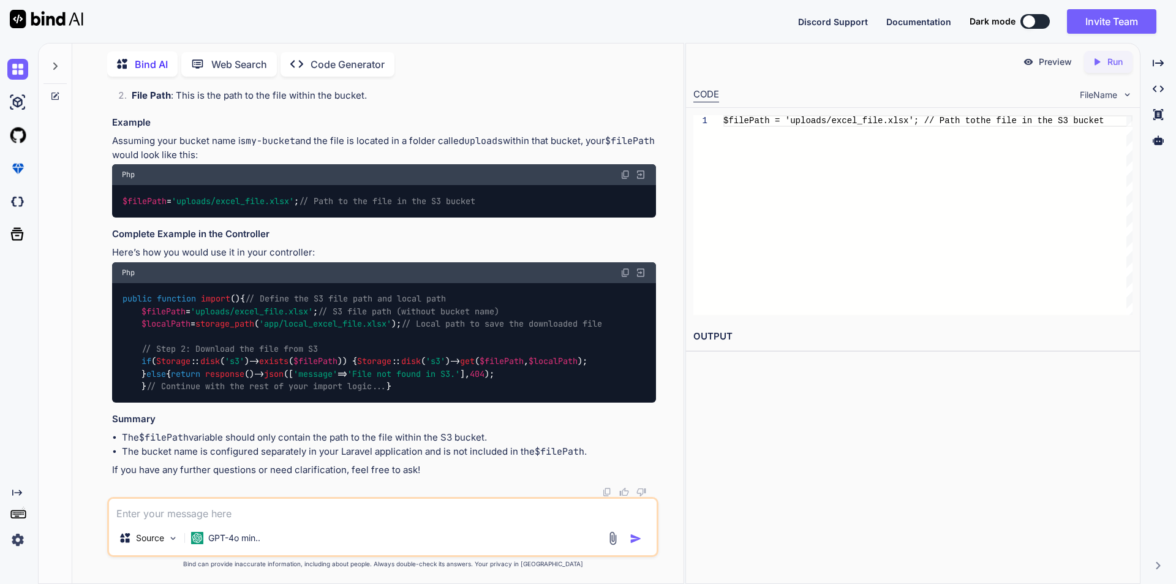
click at [186, 512] on textarea at bounding box center [382, 509] width 547 height 22
paste textarea "Class "League\Flysystem\AwsS3V3\PortableVisibilityConverter" not found"
type textarea "Class "League\Flysystem\AwsS3V3\PortableVisibilityConverter" not found"
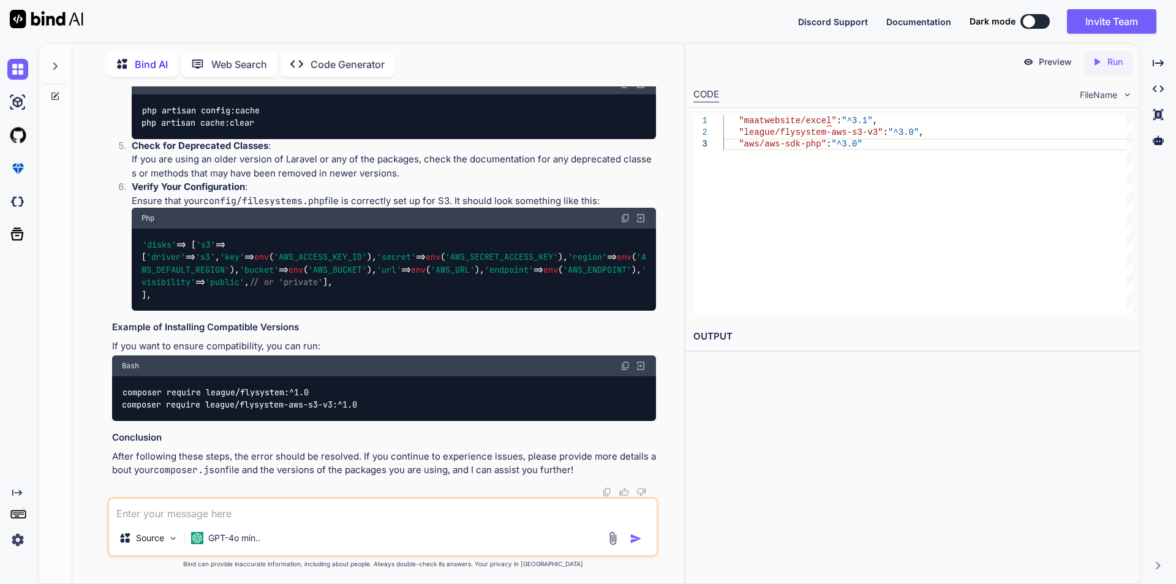
scroll to position [22310, 0]
drag, startPoint x: 143, startPoint y: 344, endPoint x: 389, endPoint y: 344, distance: 246.2
click at [389, 46] on div "composer require league/flysystem-aws-s3-v3:^3.0 composer require maatwebsite/e…" at bounding box center [394, 23] width 524 height 45
drag, startPoint x: 145, startPoint y: 438, endPoint x: 264, endPoint y: 435, distance: 119.4
click at [264, 139] on div "php artisan config:cache php artisan cache:clear" at bounding box center [394, 116] width 524 height 45
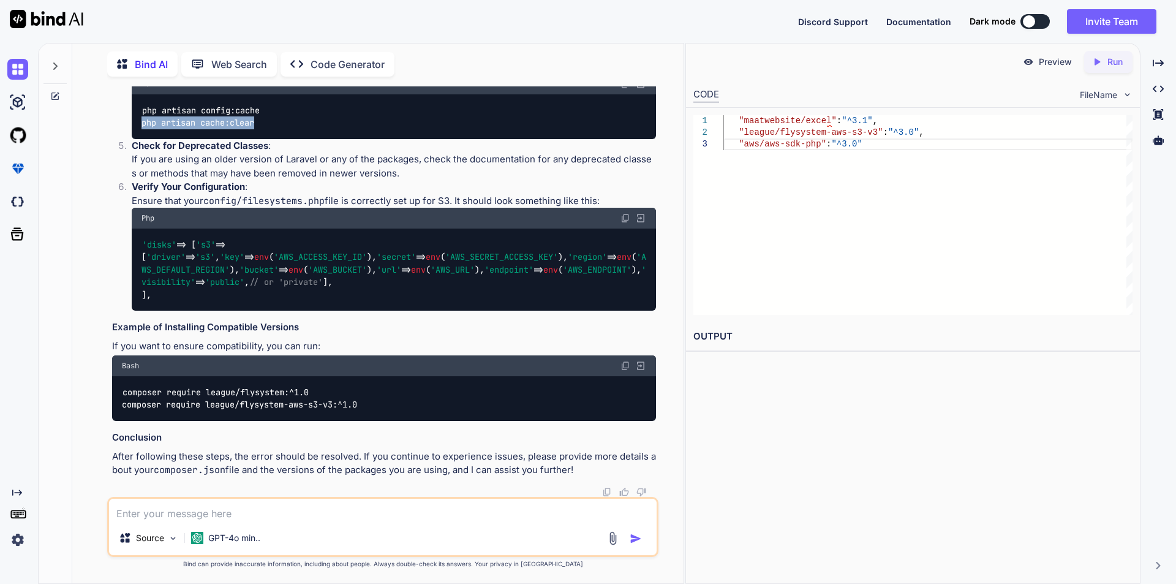
drag, startPoint x: 143, startPoint y: 454, endPoint x: 258, endPoint y: 451, distance: 115.2
click at [258, 139] on div "php artisan config:cache php artisan cache:clear" at bounding box center [394, 116] width 524 height 45
click at [197, 516] on textarea at bounding box center [382, 509] width 547 height 22
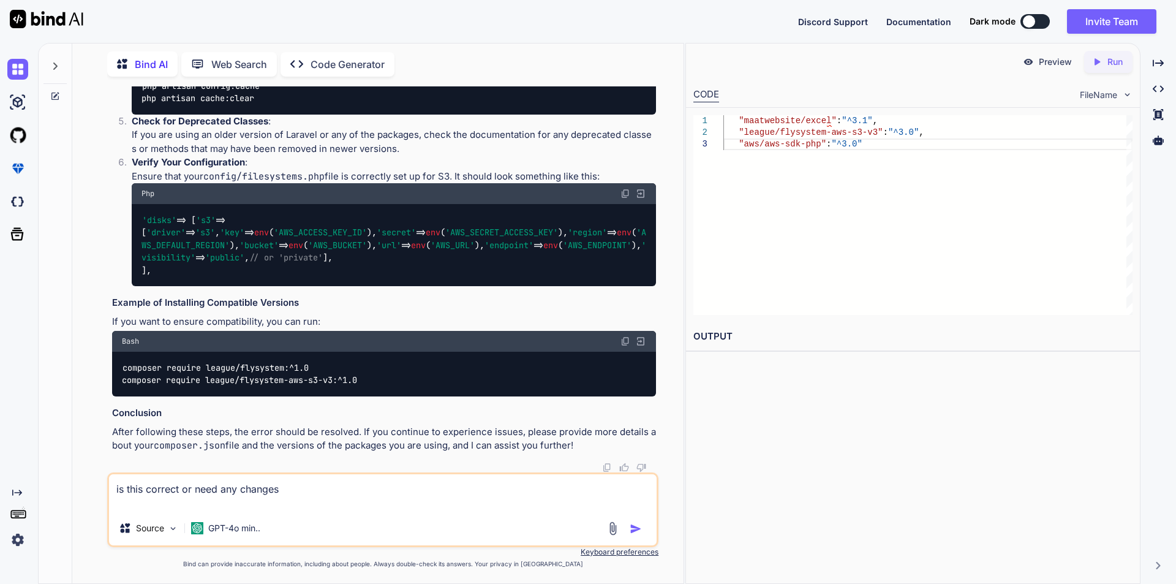
paste textarea "$cmd = $this->s3Client->getCommand('GetObject', [ 'Bucket' => $this->bucket, 'K…"
type textarea "is this correct or need any changes $cmd = $this->s3Client->getCommand('GetObje…"
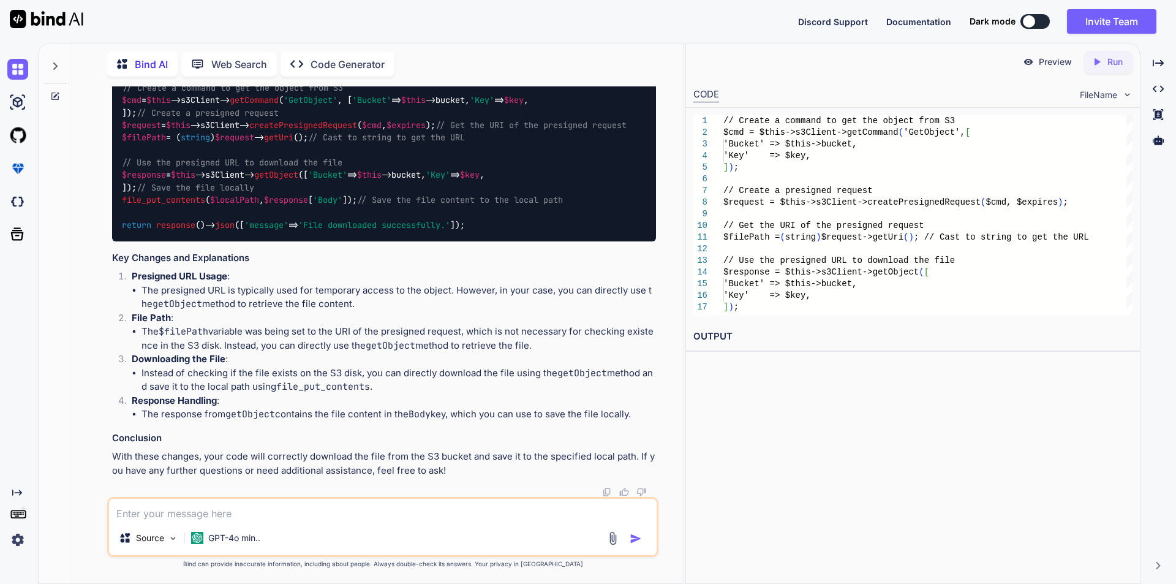
scroll to position [23326, 0]
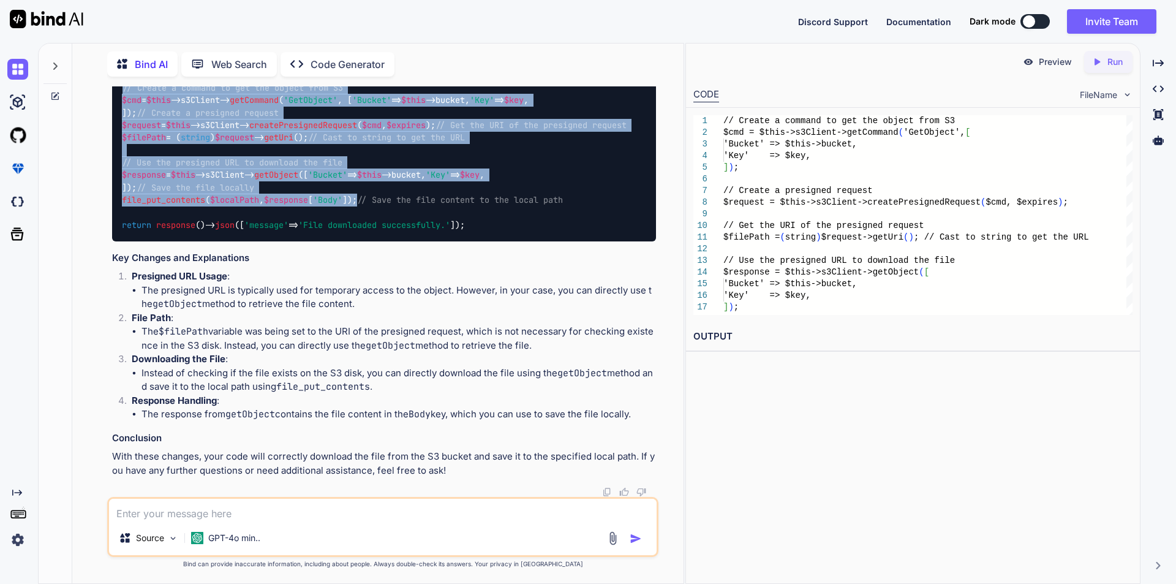
drag, startPoint x: 123, startPoint y: 105, endPoint x: 368, endPoint y: 339, distance: 339.1
click at [368, 231] on code "// Create a command to get the object from S3 $cmd = $this ->s3Client-> getComm…" at bounding box center [374, 156] width 505 height 150
click at [477, 241] on div "// Create a command to get the object from S3 $cmd = $this ->s3Client-> getComm…" at bounding box center [384, 157] width 544 height 170
